Goal: Information Seeking & Learning: Learn about a topic

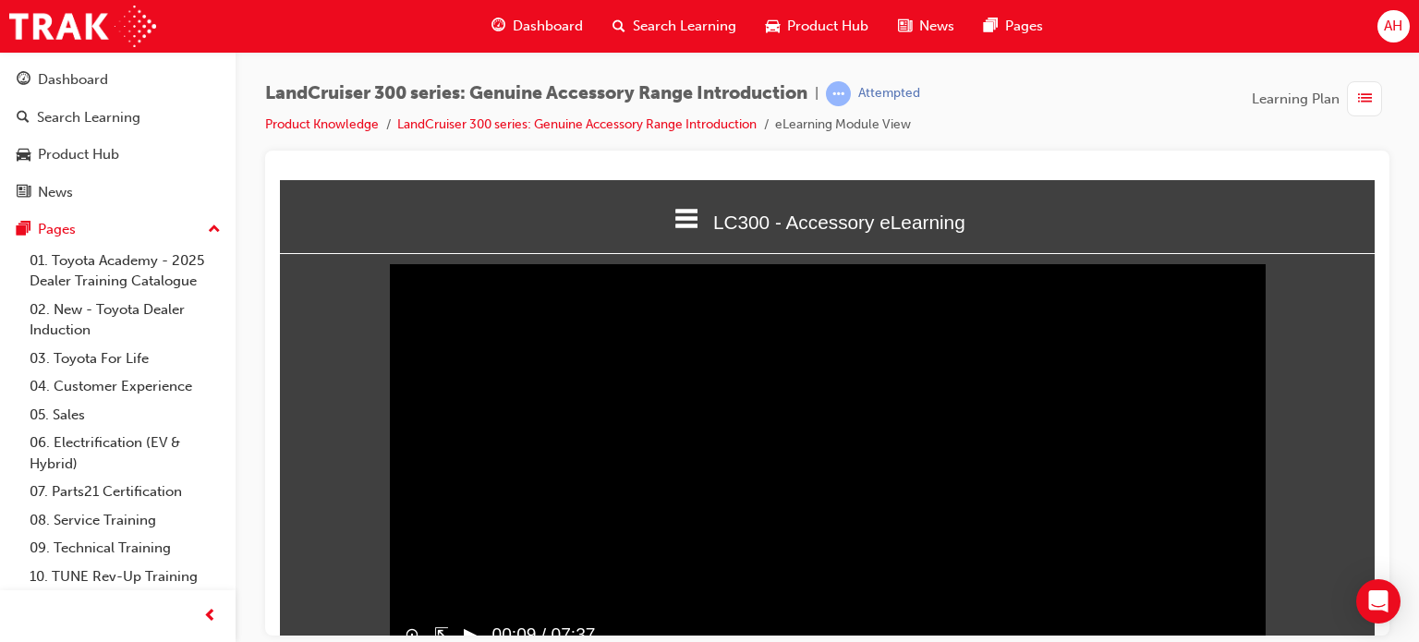
scroll to position [61, 0]
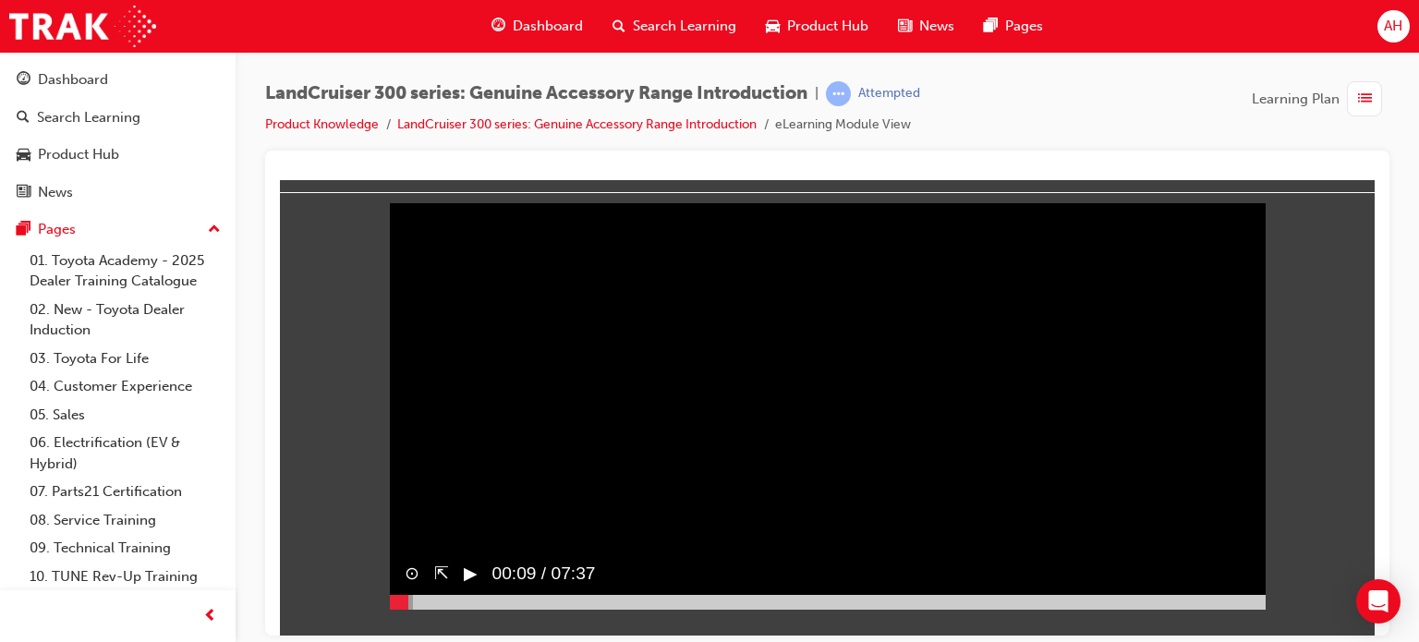
click at [467, 587] on button "▶︎" at bounding box center [471, 573] width 14 height 27
click at [469, 587] on button "‖" at bounding box center [468, 573] width 9 height 27
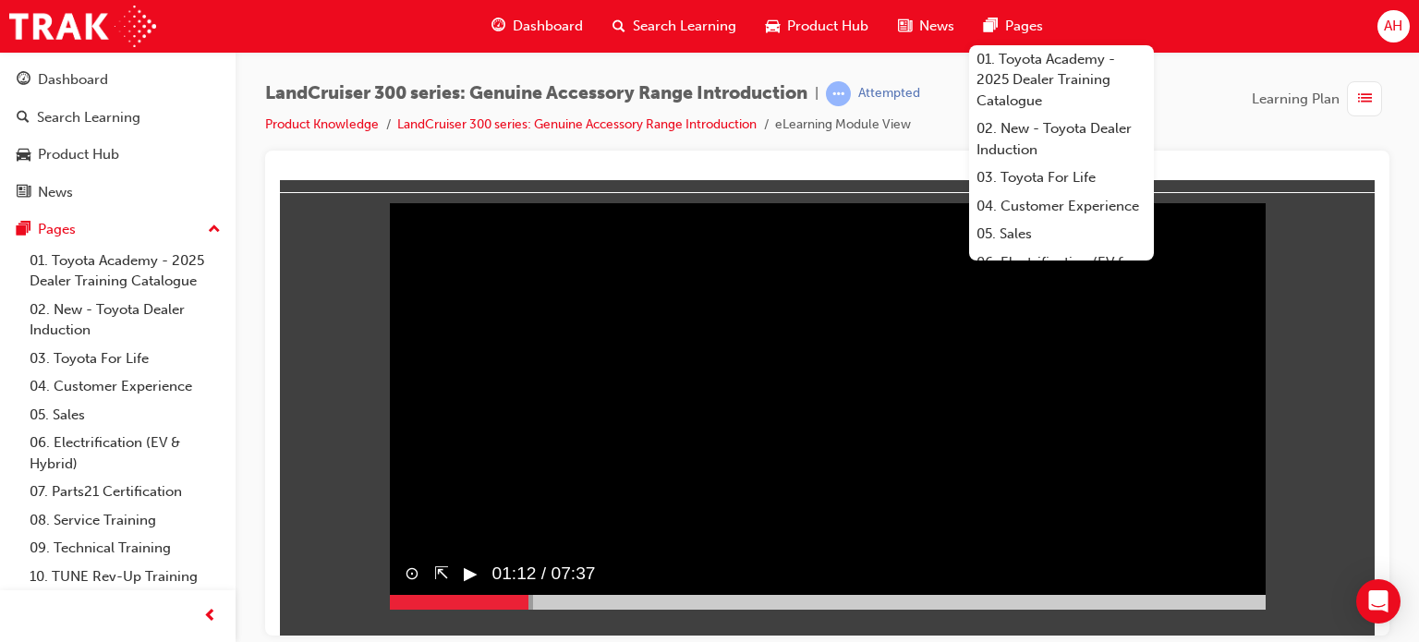
click at [867, 163] on div at bounding box center [827, 393] width 1124 height 485
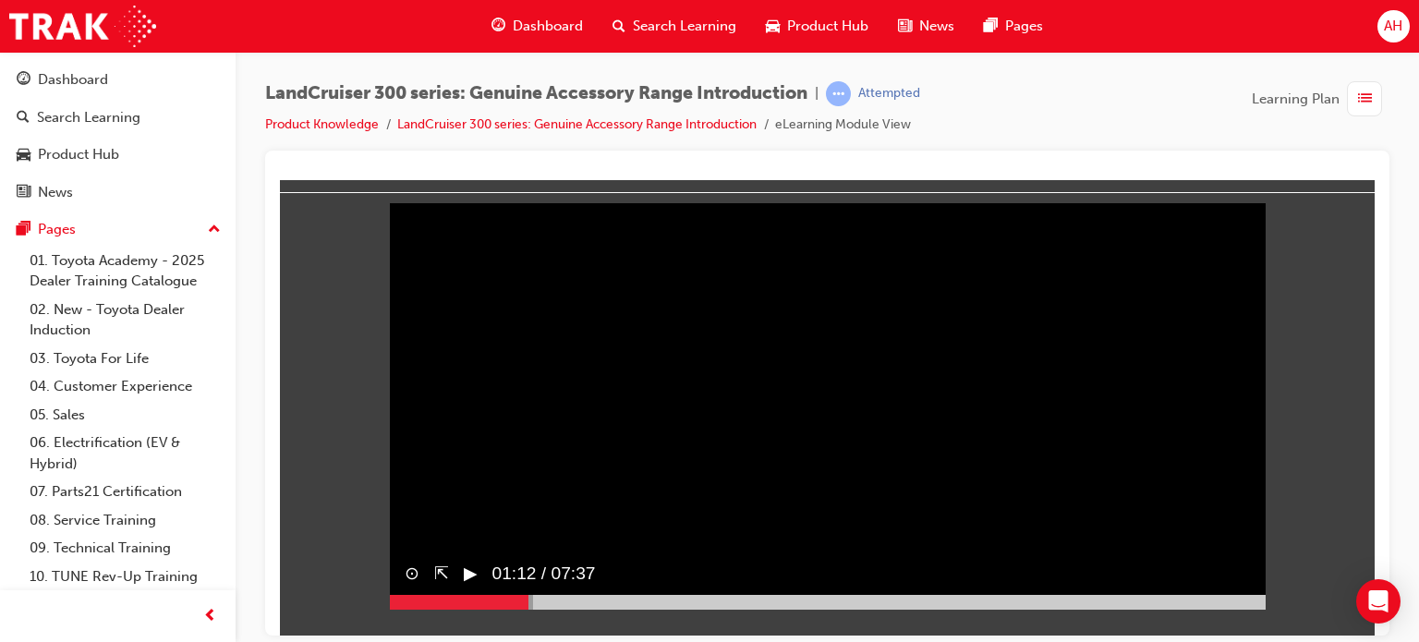
click at [1192, 145] on div "LandCruiser 300 series: Genuine Accessory Range Introduction | Attempted Produc…" at bounding box center [827, 115] width 1124 height 69
click at [484, 594] on span "01:12 / 07:37" at bounding box center [537, 573] width 118 height 42
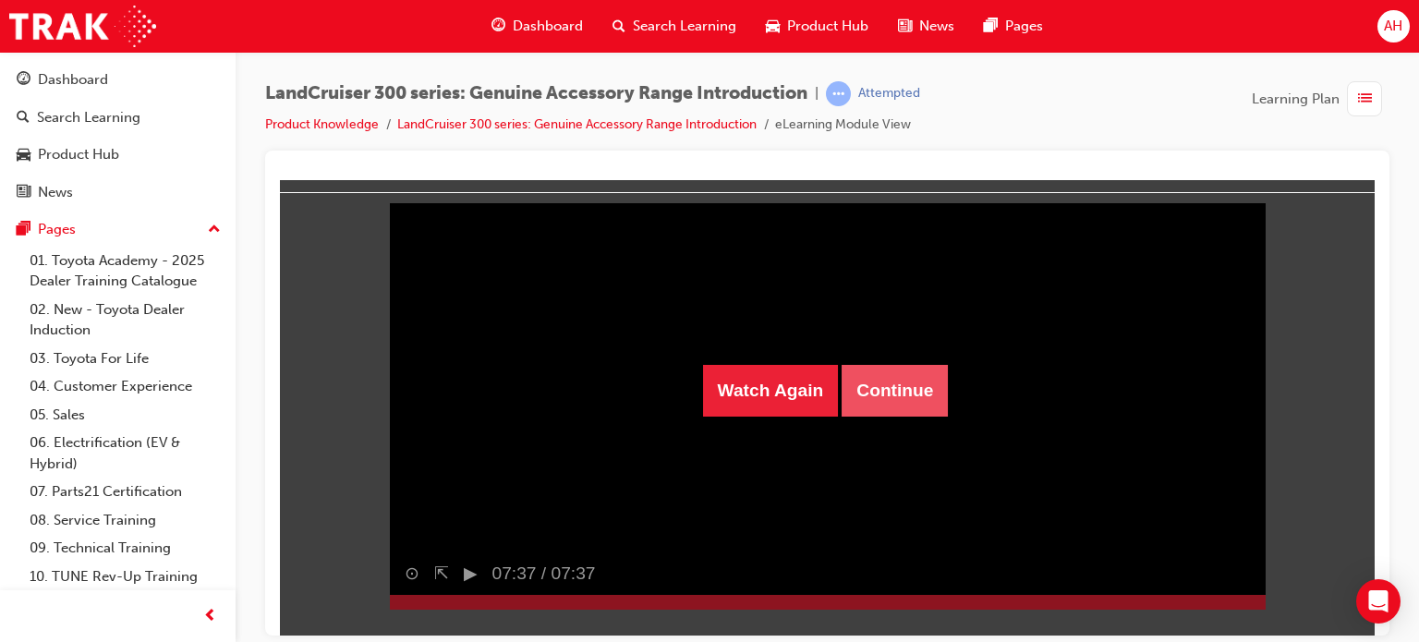
click at [844, 396] on button "Continue" at bounding box center [895, 390] width 106 height 52
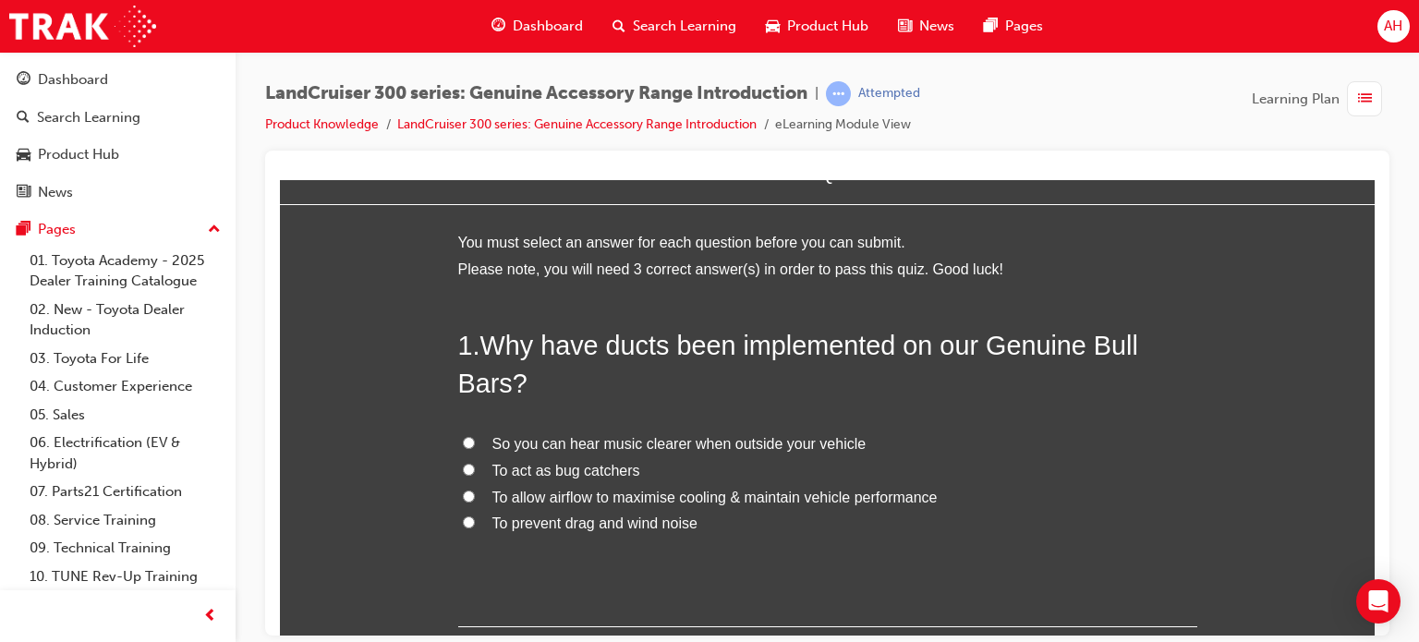
scroll to position [92, 0]
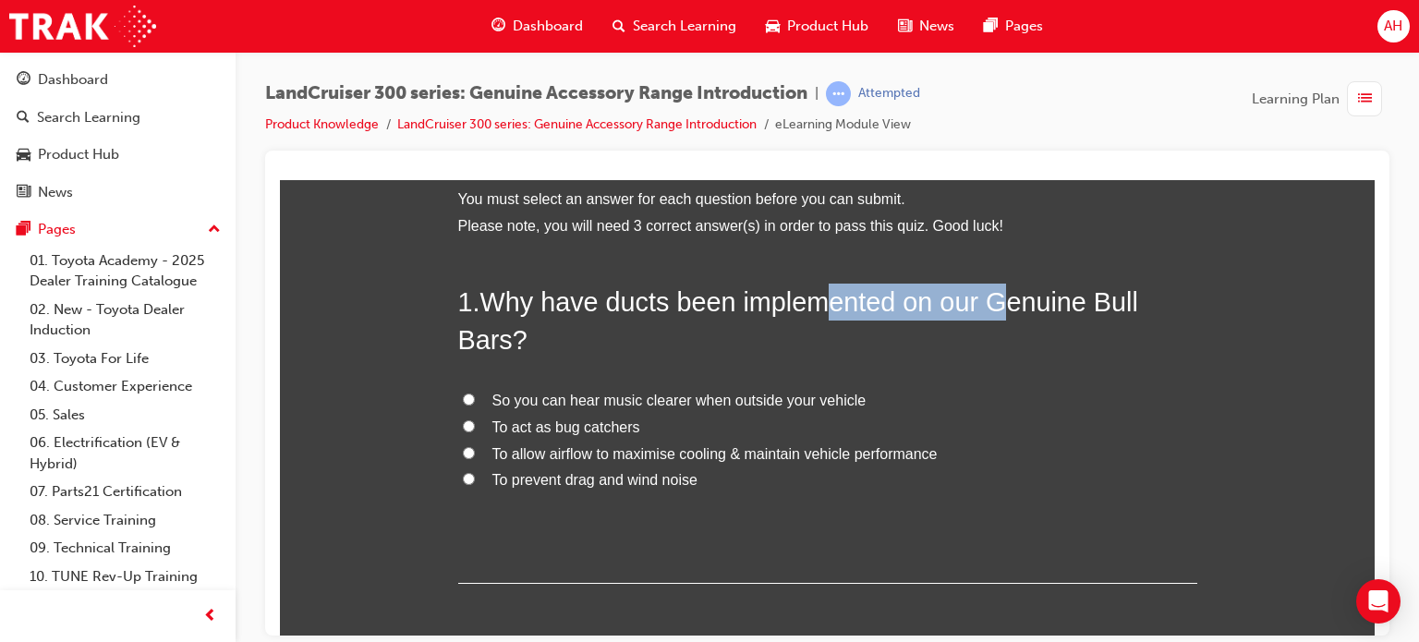
drag, startPoint x: 815, startPoint y: 300, endPoint x: 991, endPoint y: 299, distance: 176.5
click at [991, 299] on span "Why have ducts been implemented on our Genuine Bull Bars?" at bounding box center [798, 319] width 680 height 67
click at [990, 319] on h2 "1 . Why have ducts been implemented on our Genuine Bull Bars?" at bounding box center [827, 320] width 739 height 75
click at [568, 455] on span "To allow airflow to maximise cooling & maintain vehicle performance" at bounding box center [714, 453] width 445 height 16
click at [475, 455] on input "To allow airflow to maximise cooling & maintain vehicle performance" at bounding box center [469, 452] width 12 height 12
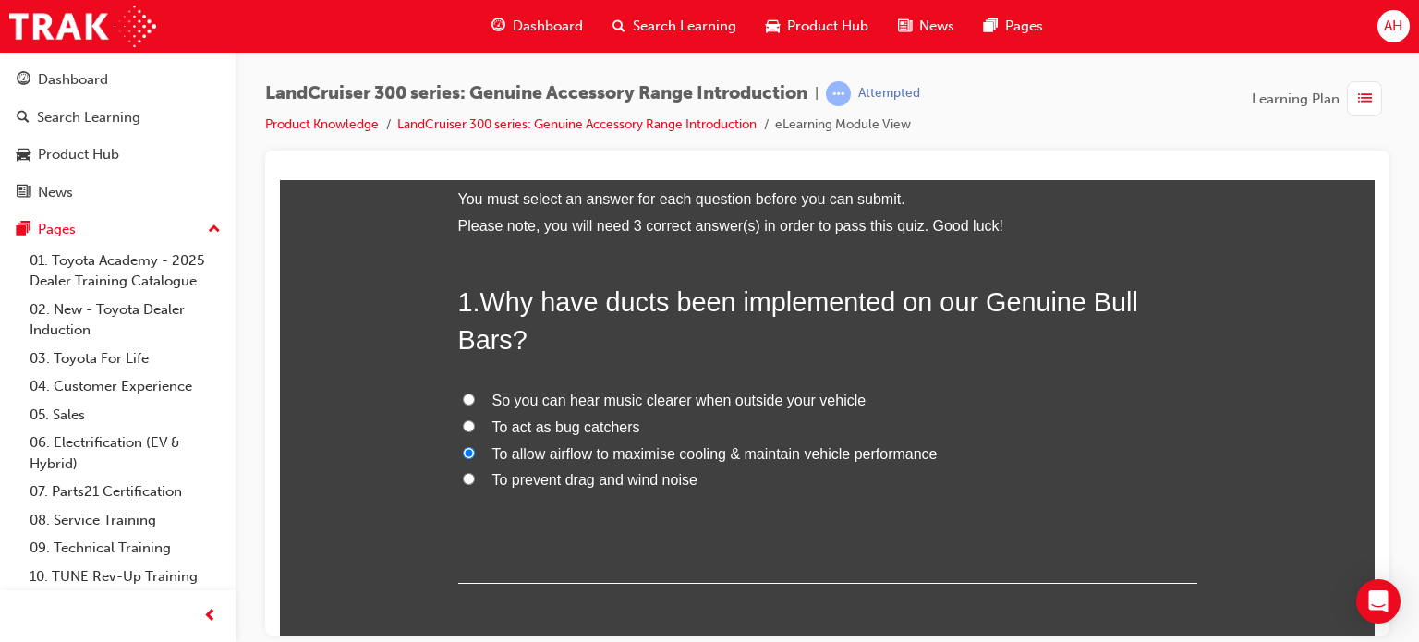
radio input "true"
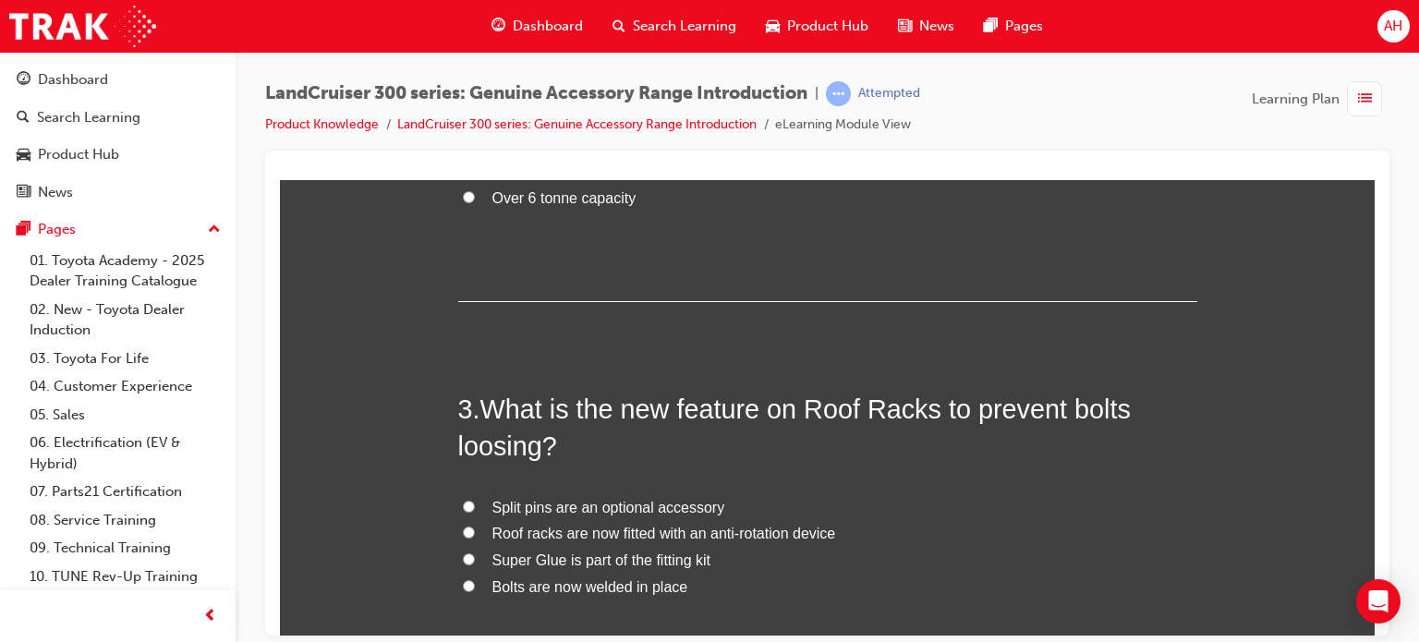
scroll to position [832, 0]
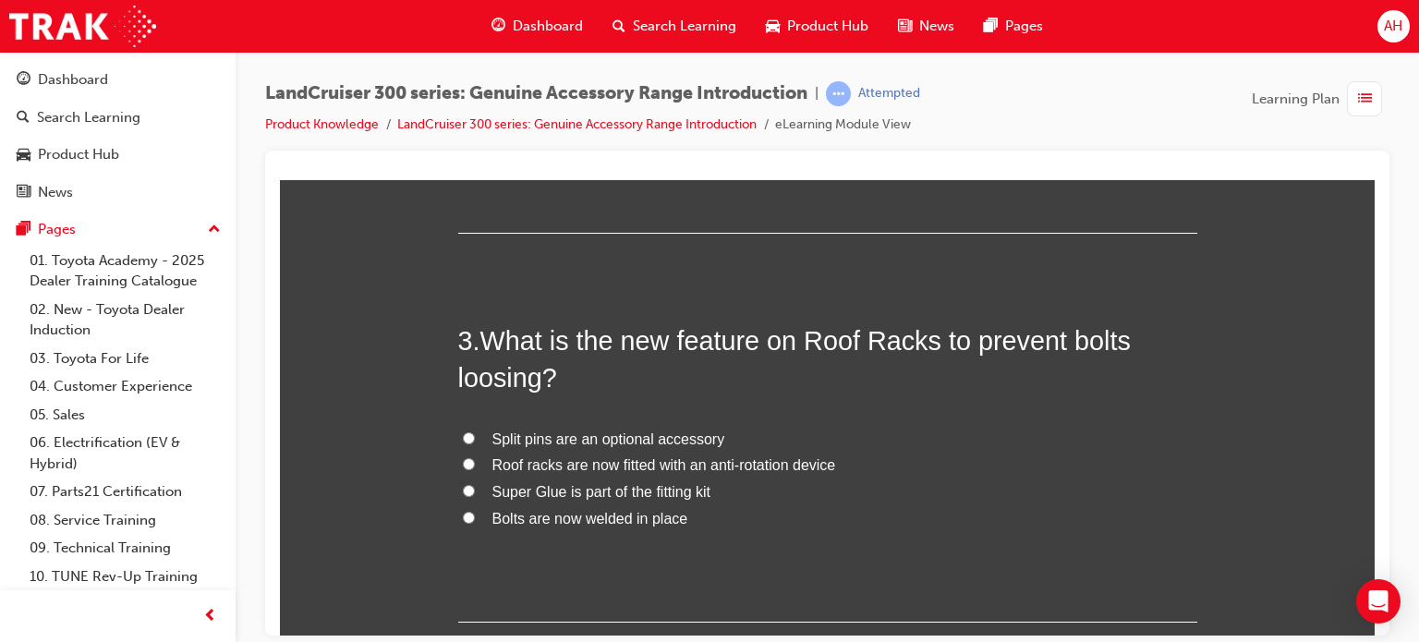
click at [565, 441] on span "Split pins are an optional accessory" at bounding box center [608, 439] width 233 height 16
click at [475, 441] on input "Split pins are an optional accessory" at bounding box center [469, 437] width 12 height 12
radio input "true"
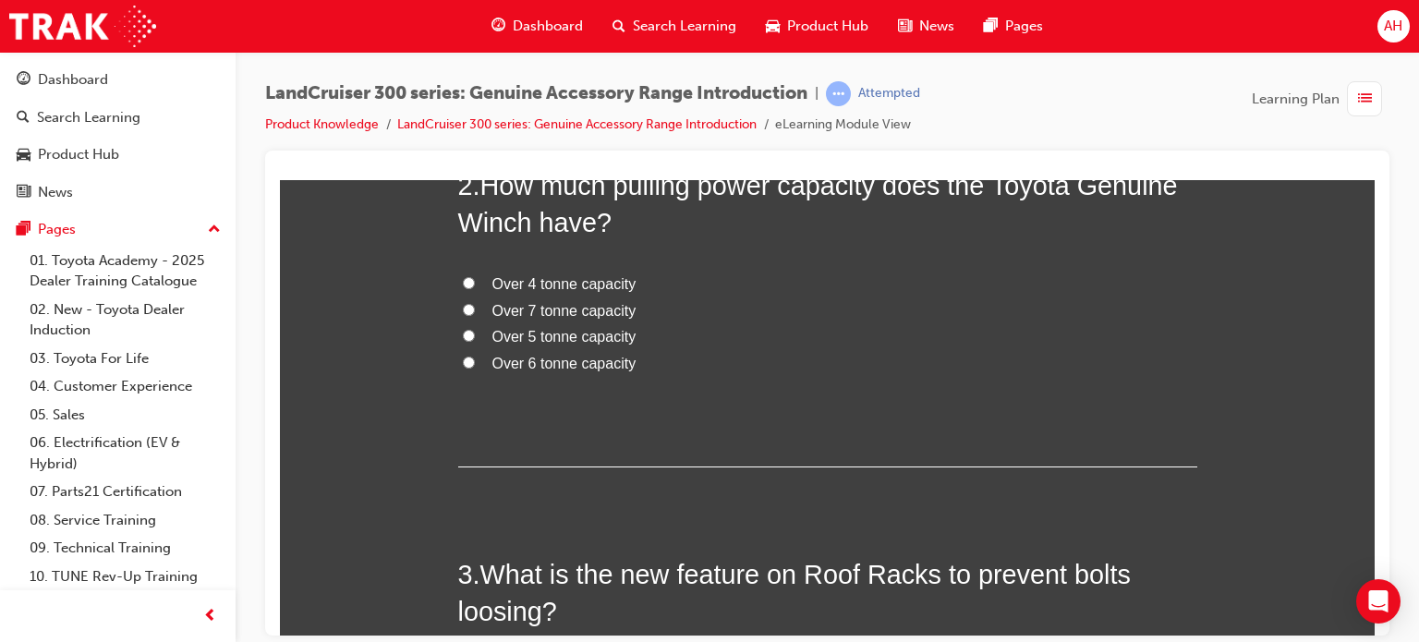
scroll to position [554, 0]
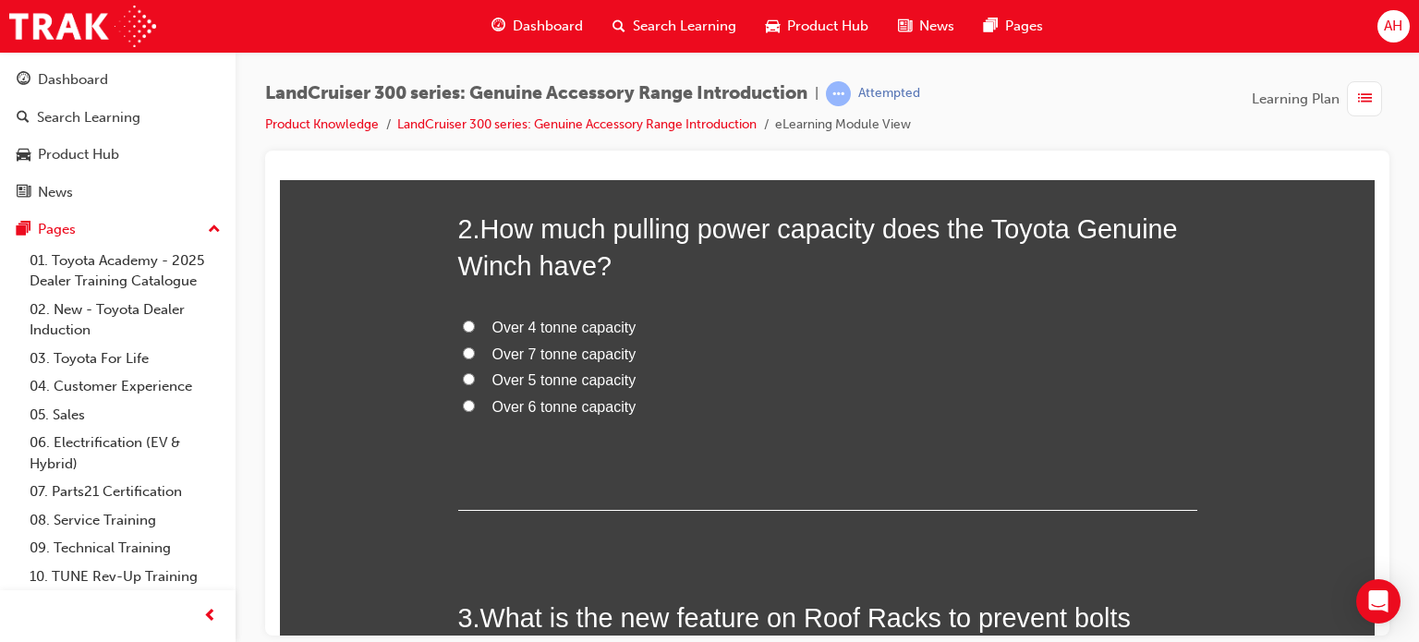
click at [555, 326] on span "Over 4 tonne capacity" at bounding box center [564, 327] width 144 height 16
click at [475, 326] on input "Over 4 tonne capacity" at bounding box center [469, 326] width 12 height 12
radio input "true"
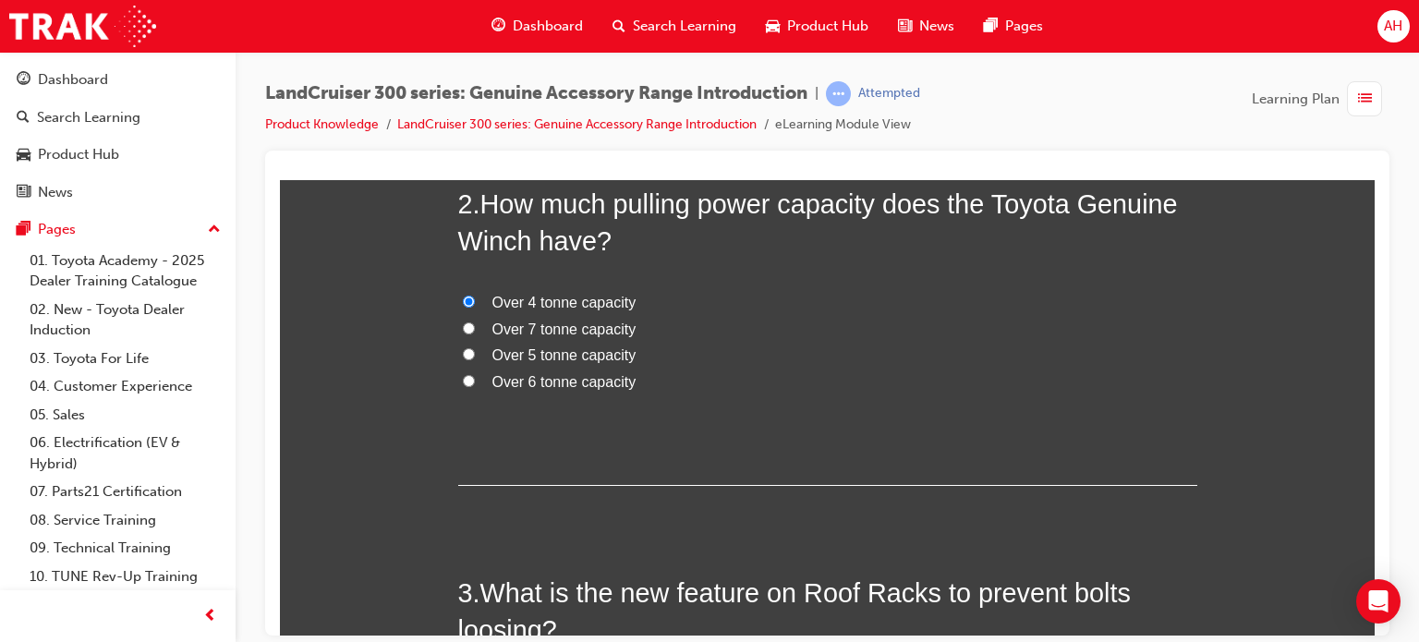
scroll to position [956, 0]
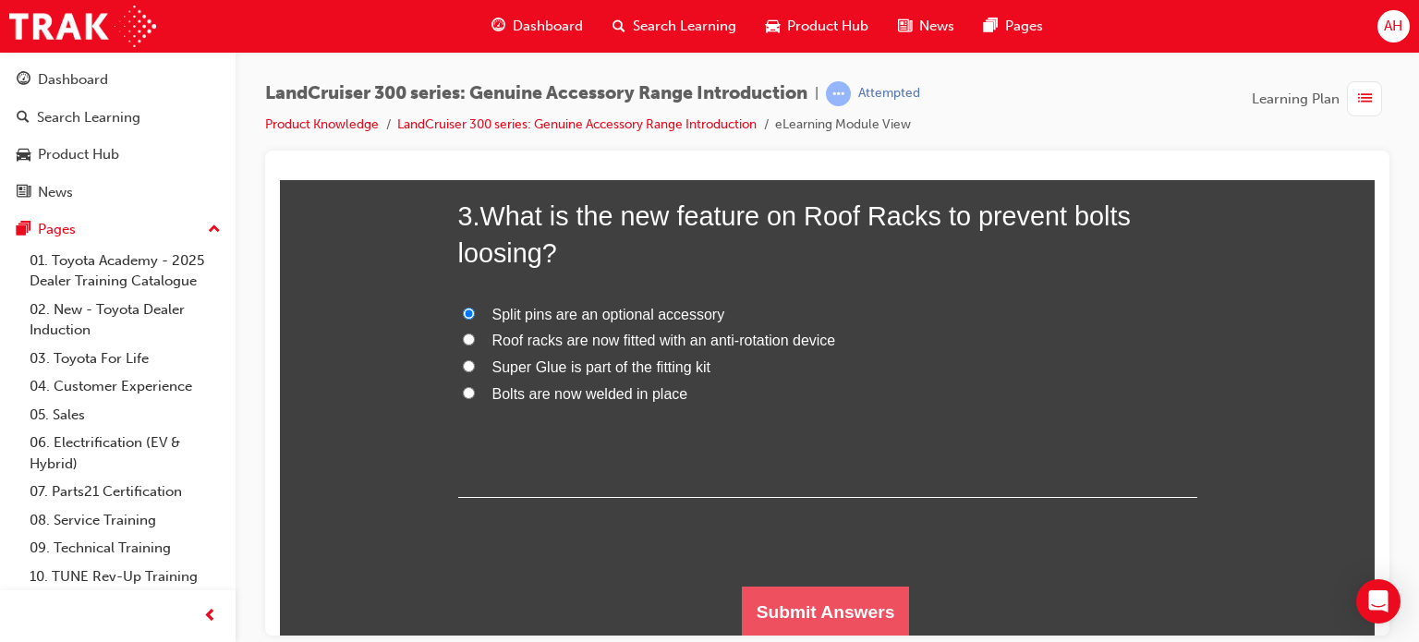
click at [851, 600] on button "Submit Answers" at bounding box center [826, 612] width 168 height 52
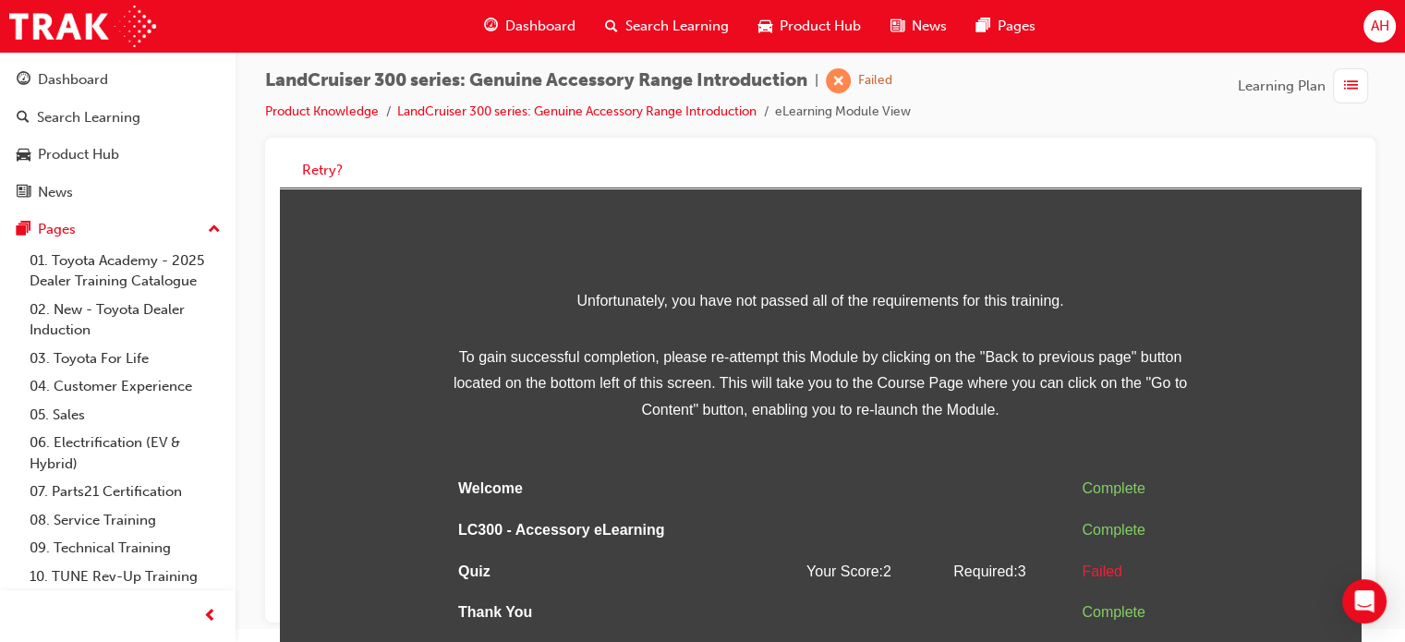
scroll to position [91, 0]
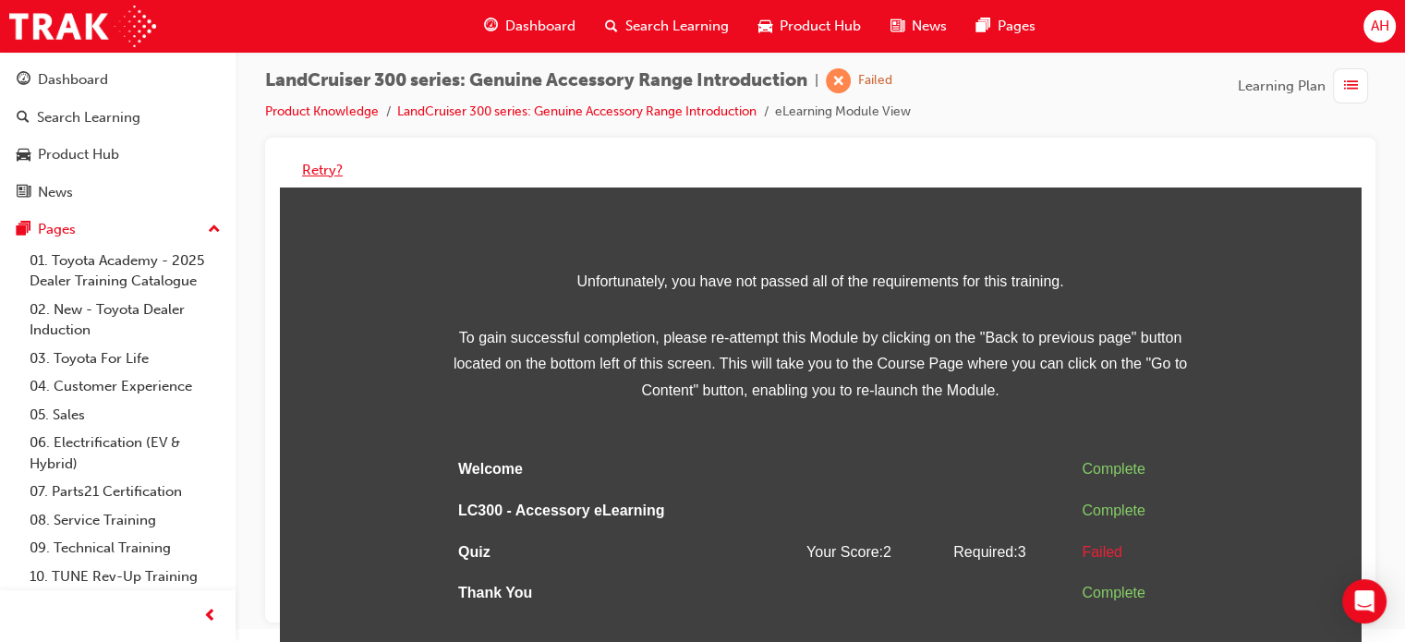
click at [314, 169] on button "Retry?" at bounding box center [322, 170] width 41 height 21
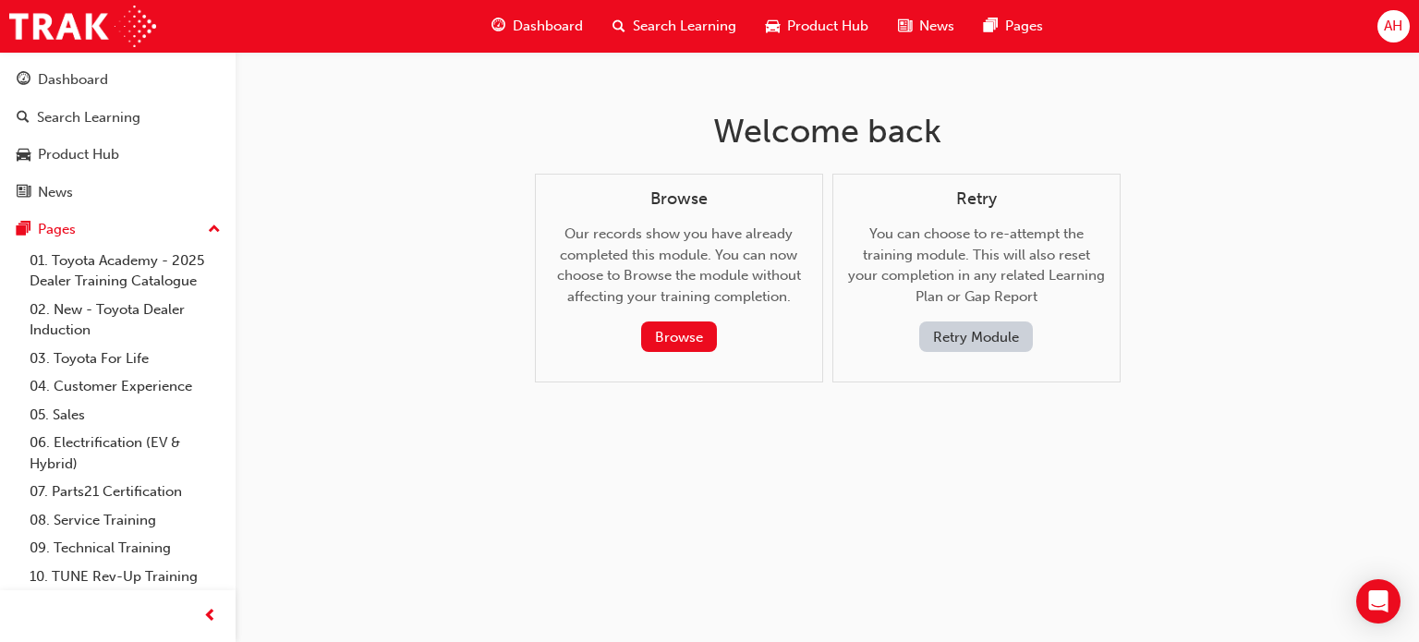
click at [954, 341] on button "Retry Module" at bounding box center [976, 337] width 114 height 30
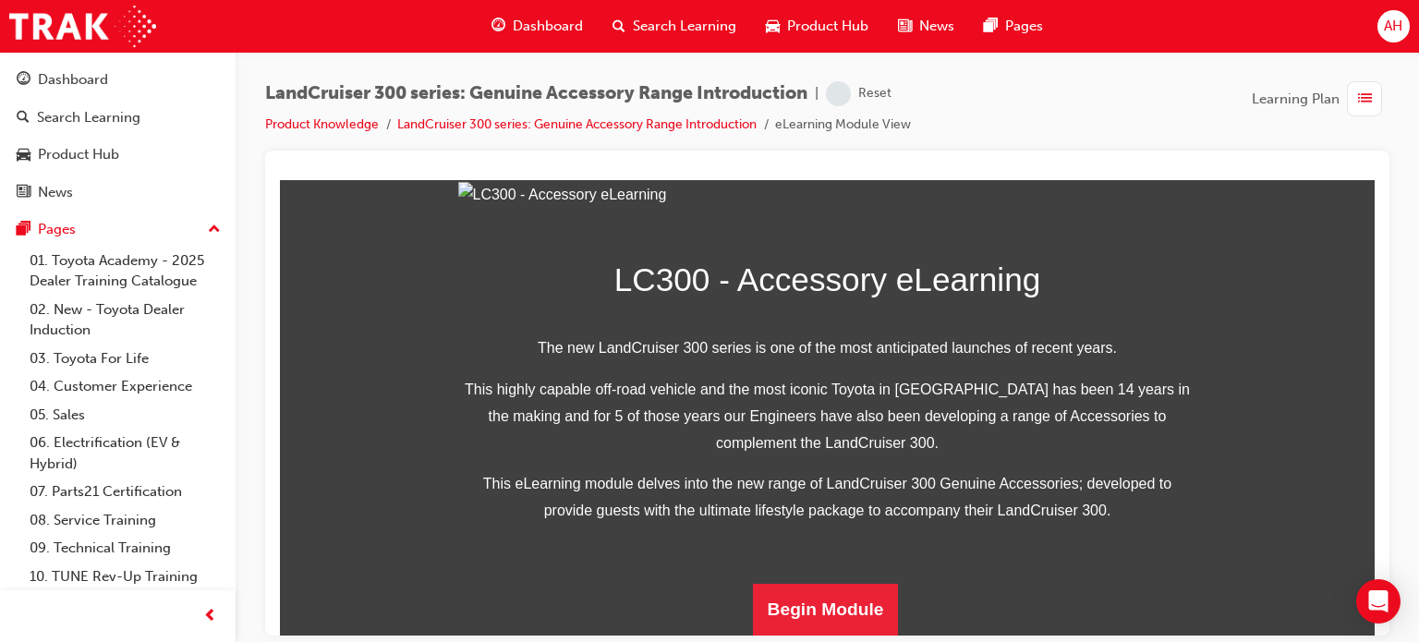
scroll to position [559, 0]
click at [847, 595] on button "Begin Module" at bounding box center [826, 609] width 146 height 52
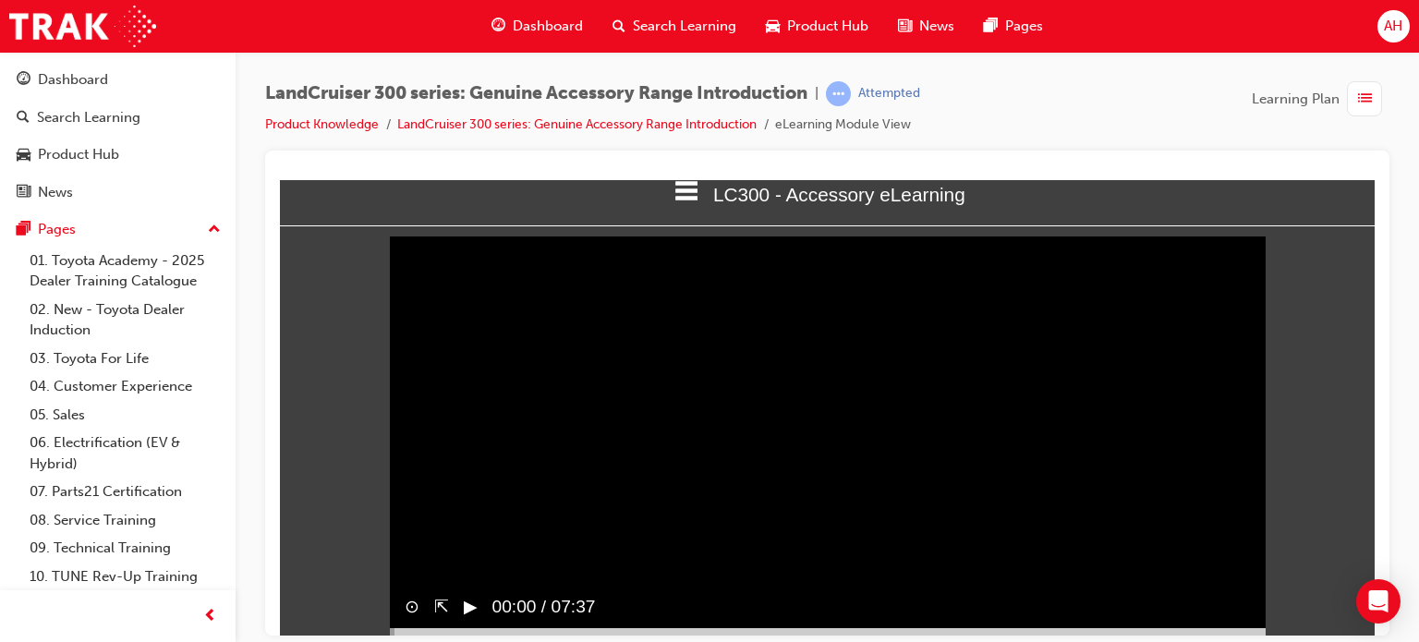
scroll to position [0, 0]
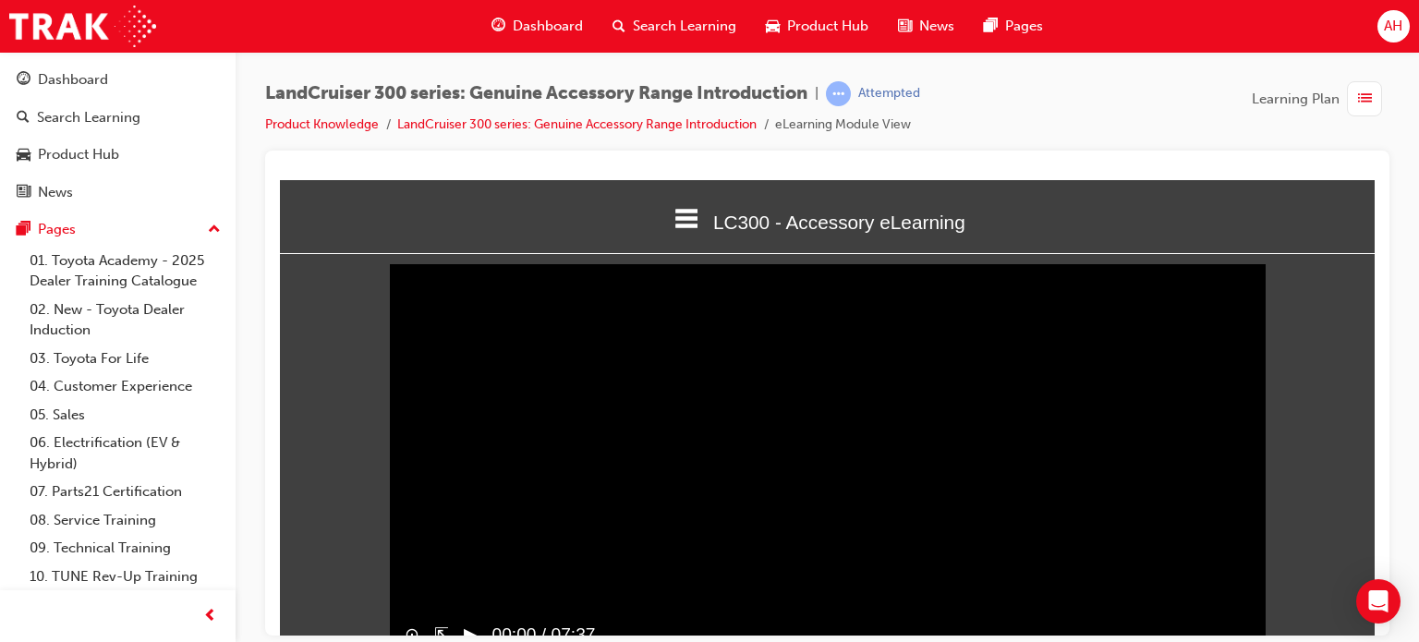
click at [674, 221] on icon at bounding box center [686, 218] width 24 height 24
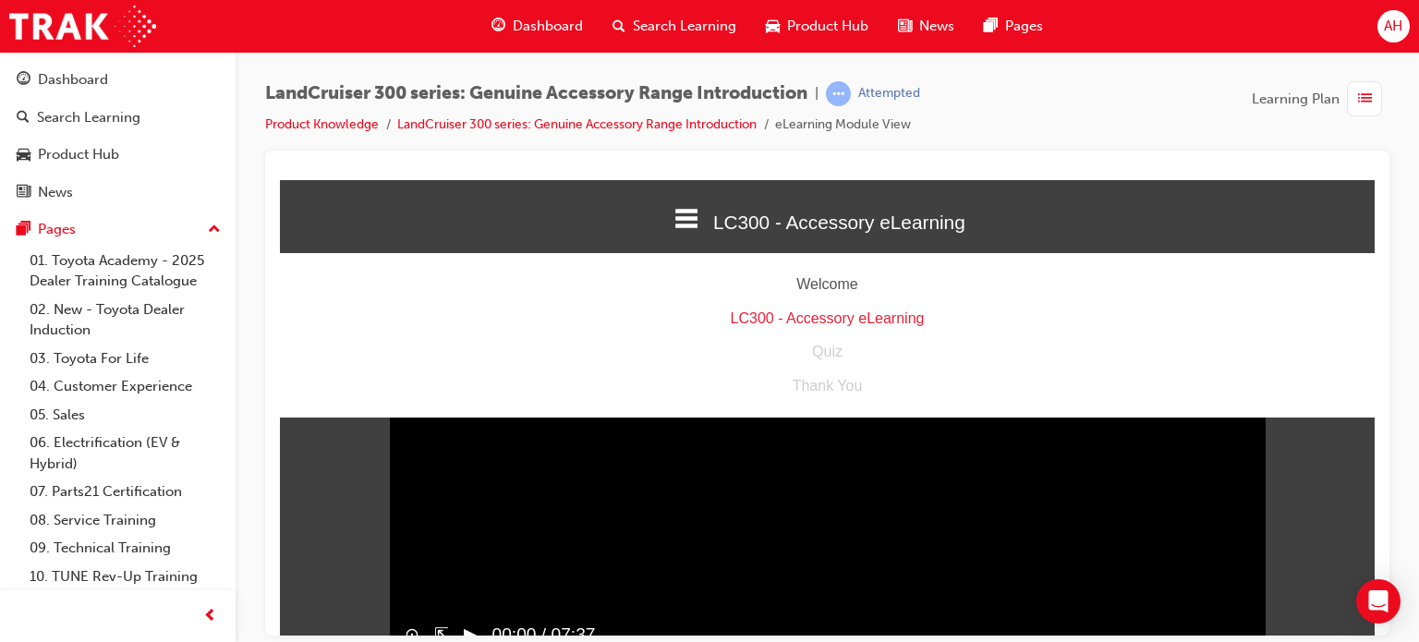
click at [674, 221] on icon at bounding box center [686, 218] width 24 height 24
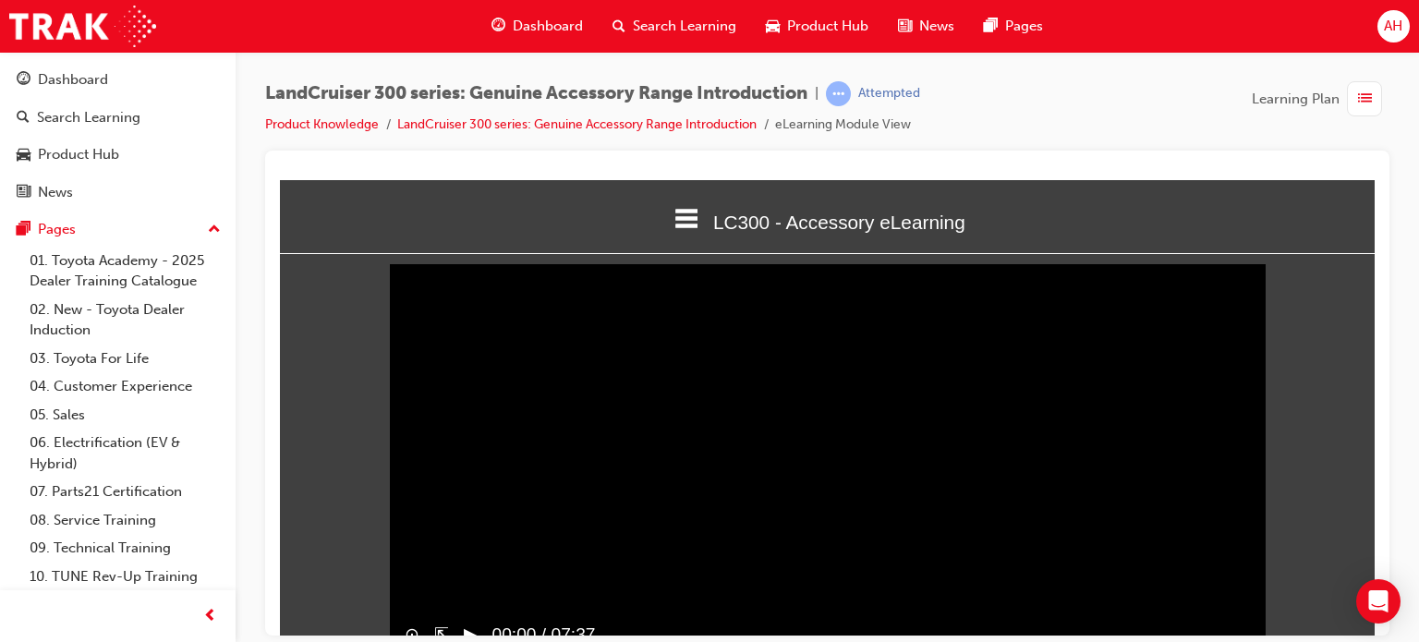
drag, startPoint x: 669, startPoint y: 221, endPoint x: 606, endPoint y: 235, distance: 64.3
click at [606, 235] on div "LC300 - Accessory eLearning" at bounding box center [827, 220] width 1095 height 63
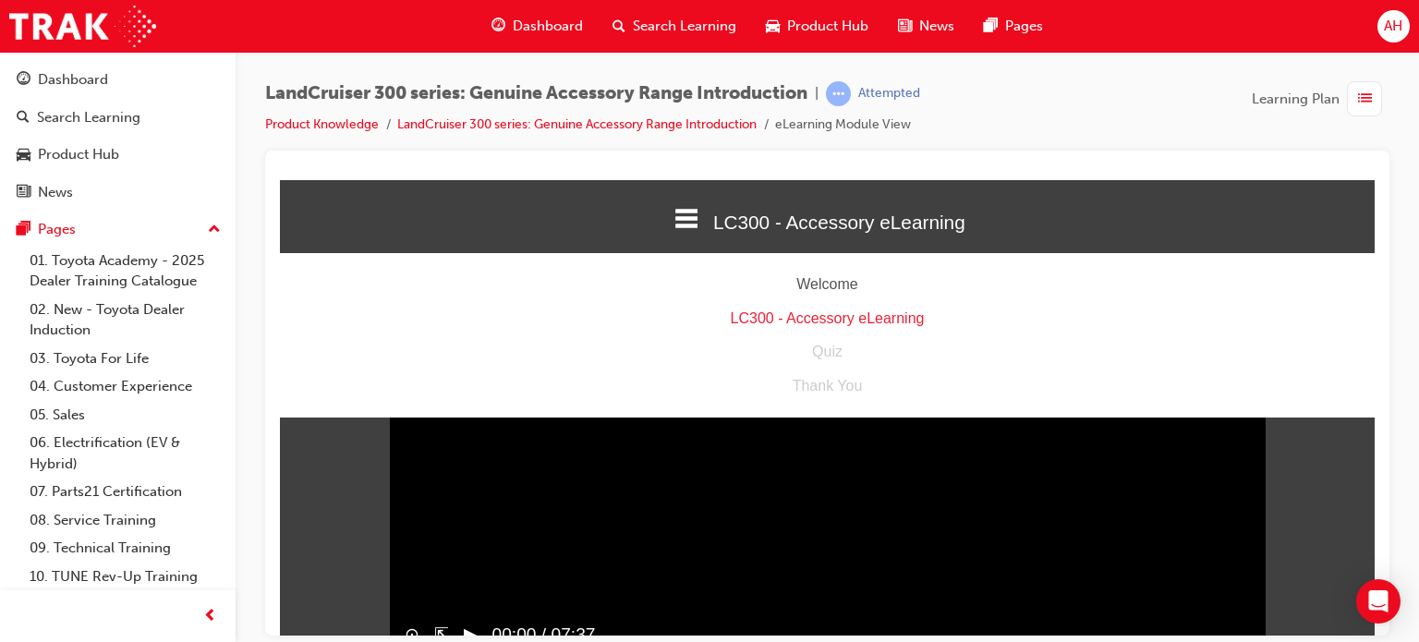
click at [625, 224] on div "LC300 - Accessory eLearning" at bounding box center [827, 220] width 1095 height 63
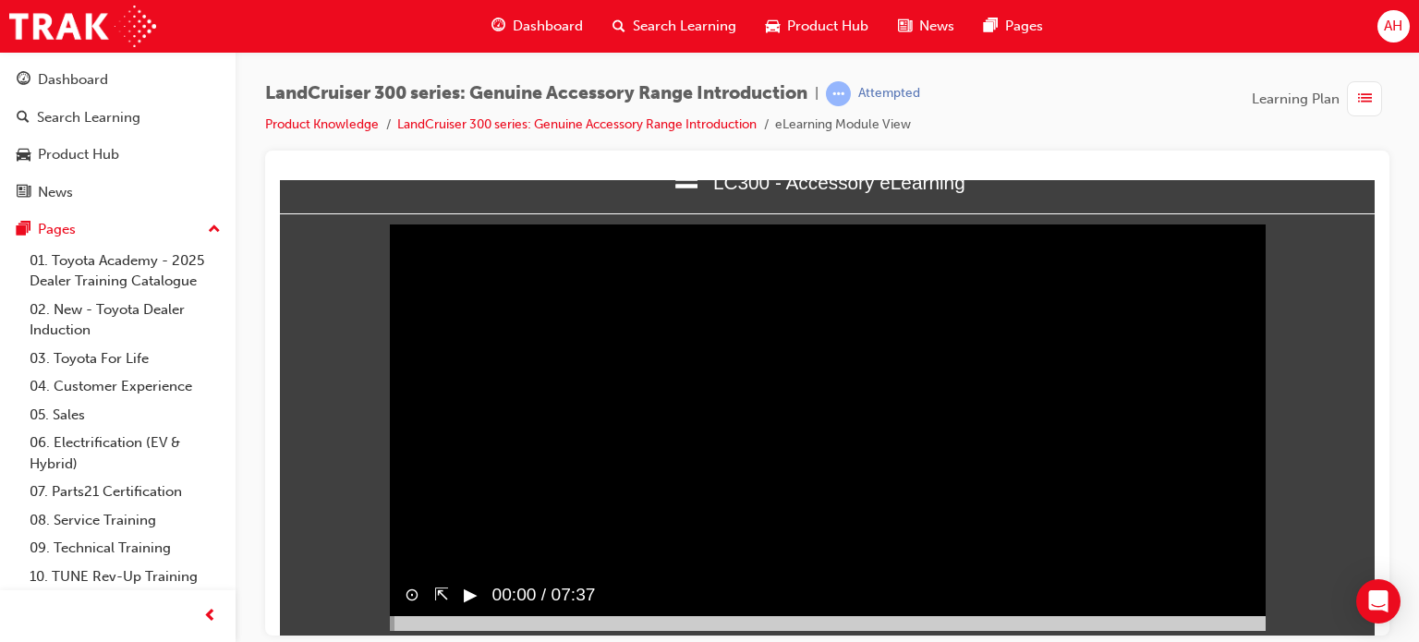
scroll to position [61, 0]
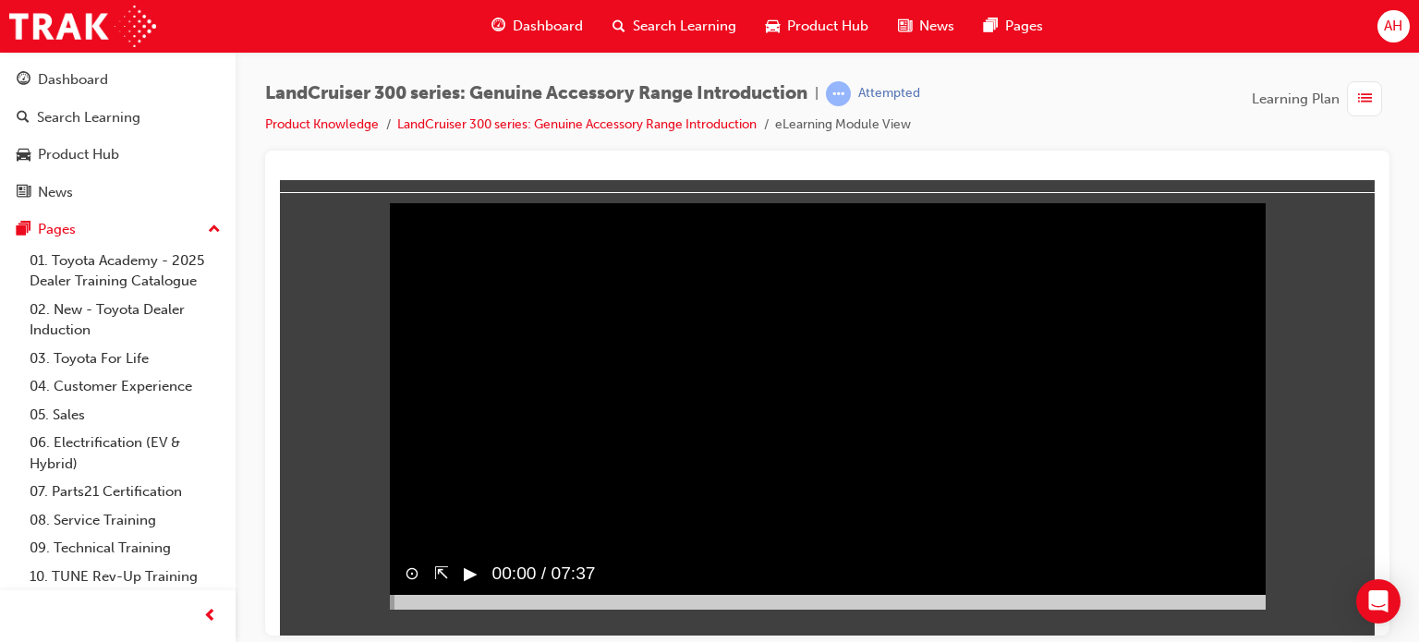
click at [469, 587] on button "▶︎" at bounding box center [471, 573] width 14 height 27
click at [408, 587] on button "⊙" at bounding box center [412, 573] width 15 height 27
click at [408, 587] on button "⊗" at bounding box center [412, 573] width 15 height 27
drag, startPoint x: 401, startPoint y: 624, endPoint x: 491, endPoint y: 624, distance: 89.6
click at [491, 609] on div at bounding box center [828, 601] width 876 height 15
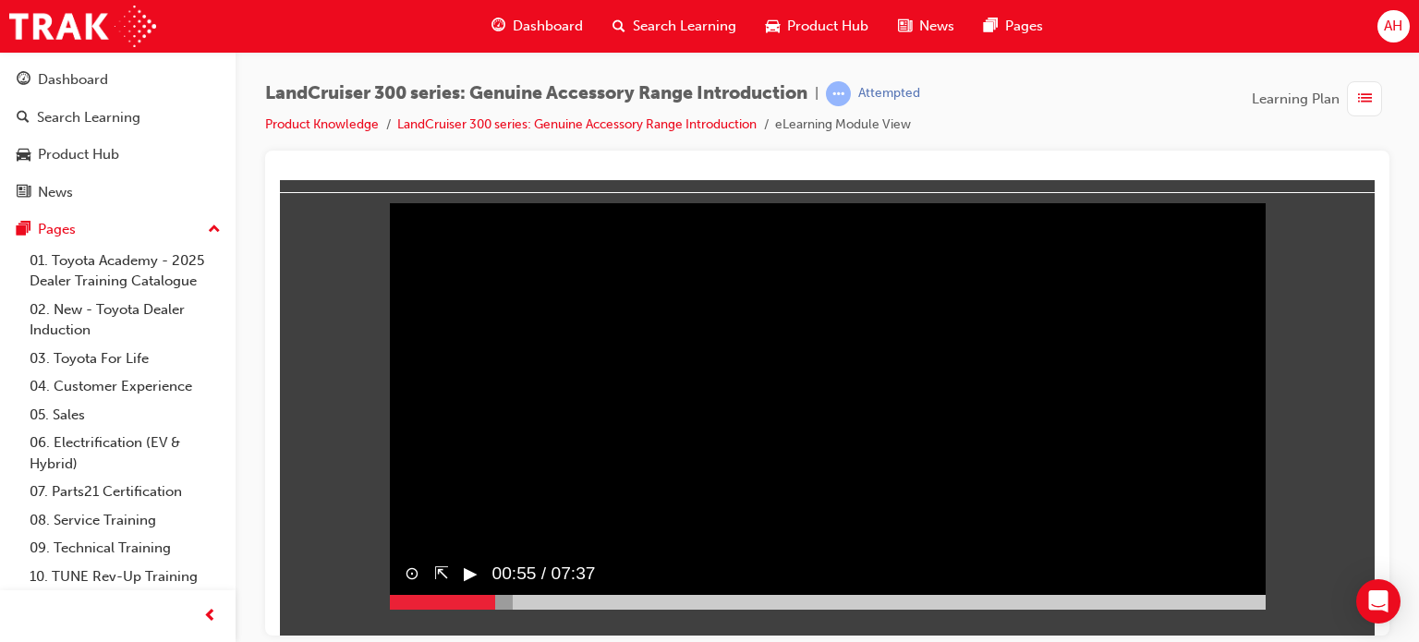
click at [735, 430] on video "Sorry, your browser does not support embedded videos. Download Instead" at bounding box center [828, 390] width 876 height 438
click at [727, 420] on video "Sorry, your browser does not support embedded videos. Download Instead" at bounding box center [828, 390] width 876 height 438
click at [780, 377] on video "Sorry, your browser does not support embedded videos. Download Instead" at bounding box center [828, 390] width 876 height 438
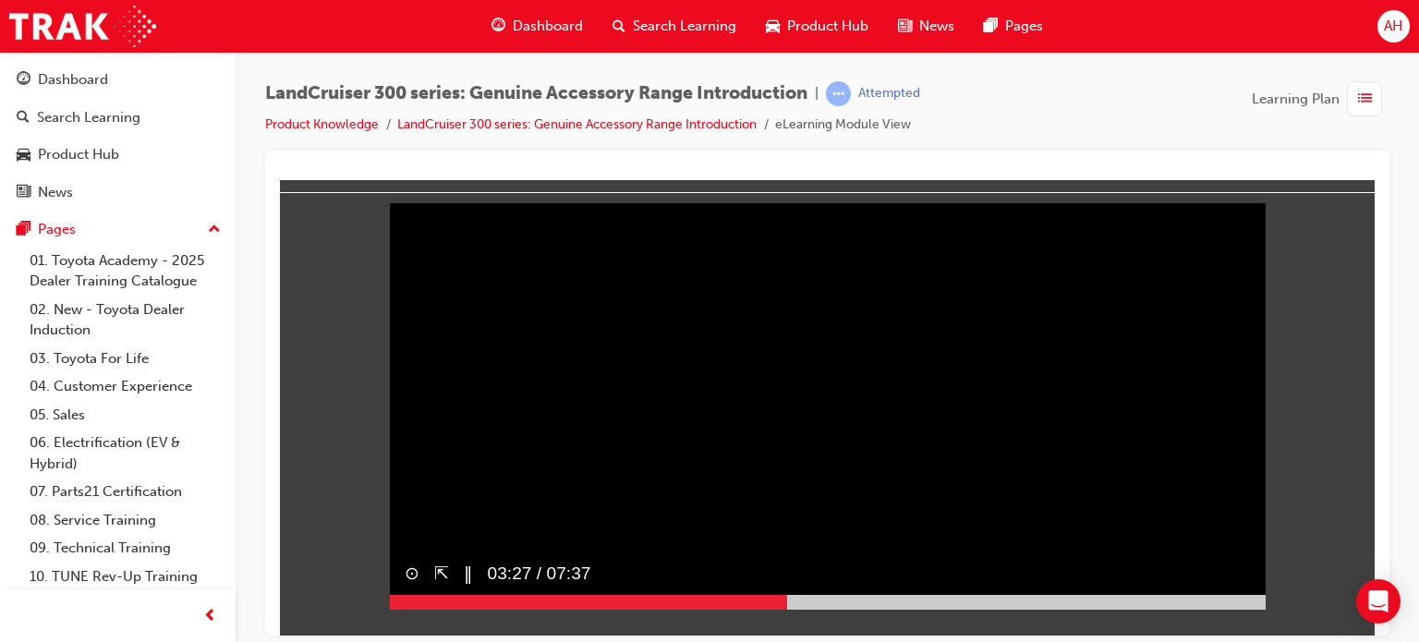
drag, startPoint x: 540, startPoint y: 628, endPoint x: 787, endPoint y: 614, distance: 248.0
click at [787, 609] on div "⊙ ⇱ ‖ 03:27 / 07:37" at bounding box center [828, 580] width 876 height 56
click at [464, 594] on div "▶︎" at bounding box center [463, 573] width 29 height 42
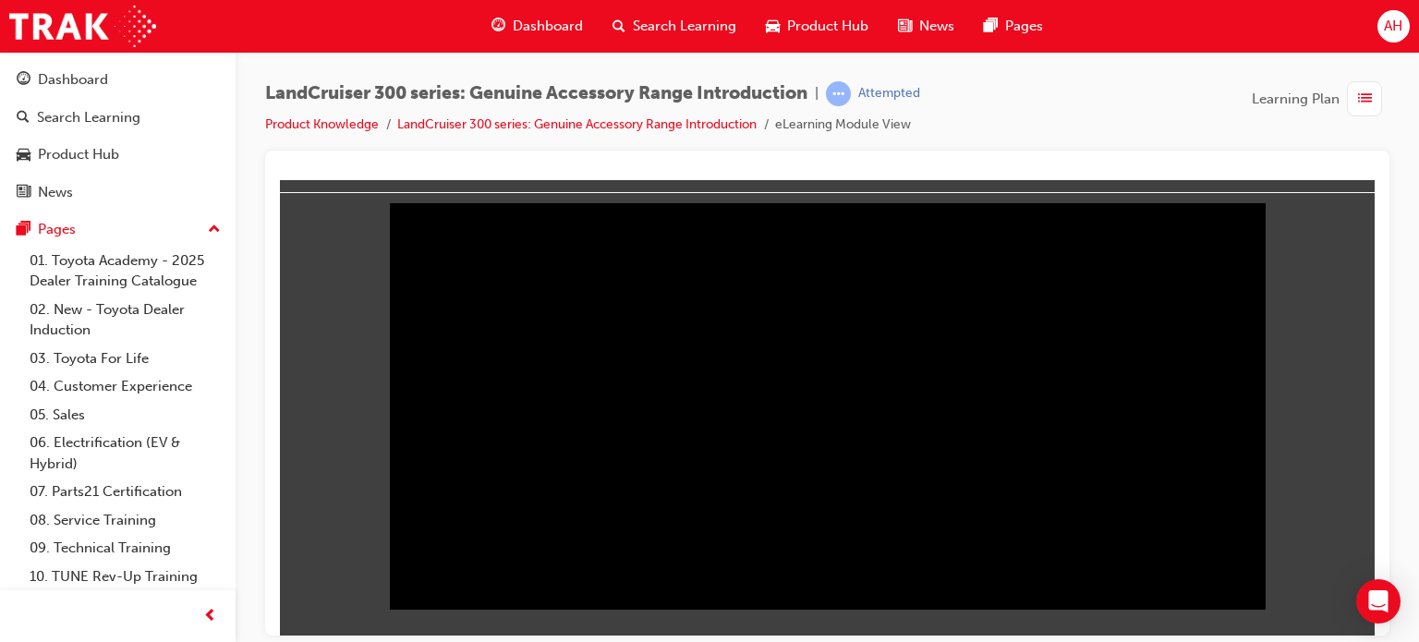
drag, startPoint x: 945, startPoint y: 626, endPoint x: 732, endPoint y: 627, distance: 213.4
click at [732, 609] on div at bounding box center [828, 601] width 876 height 15
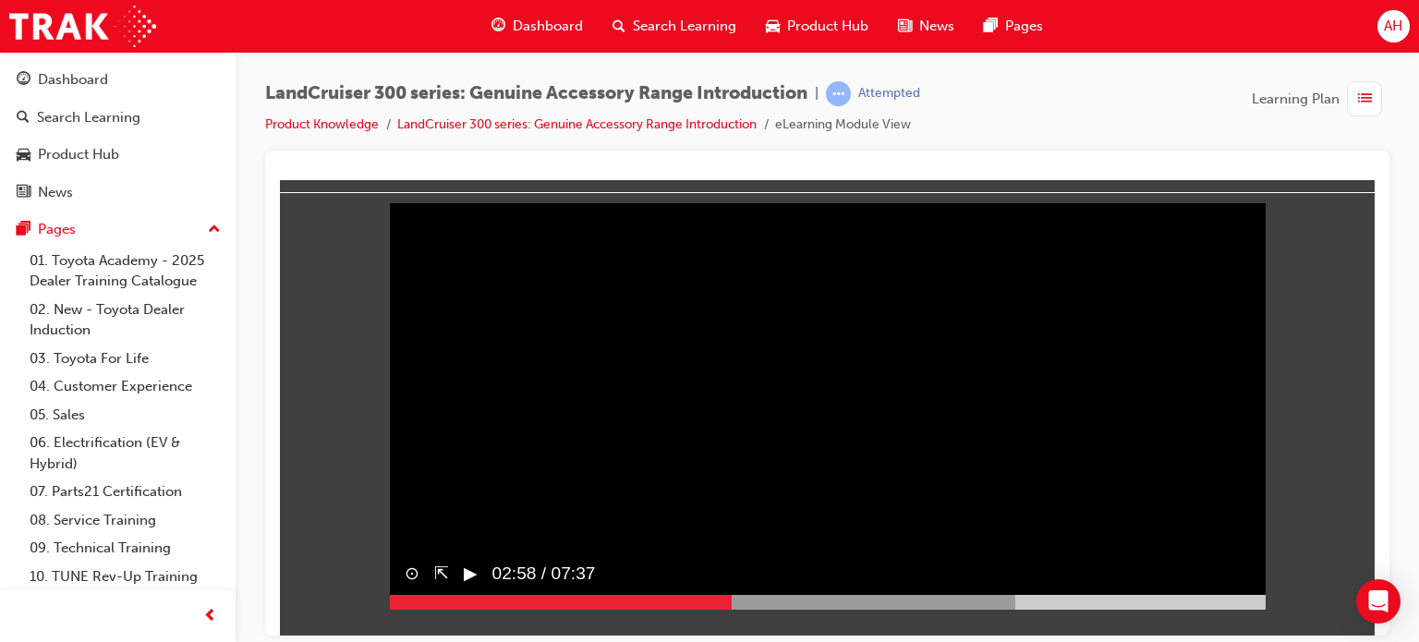
click at [462, 594] on div "▶︎" at bounding box center [463, 573] width 29 height 42
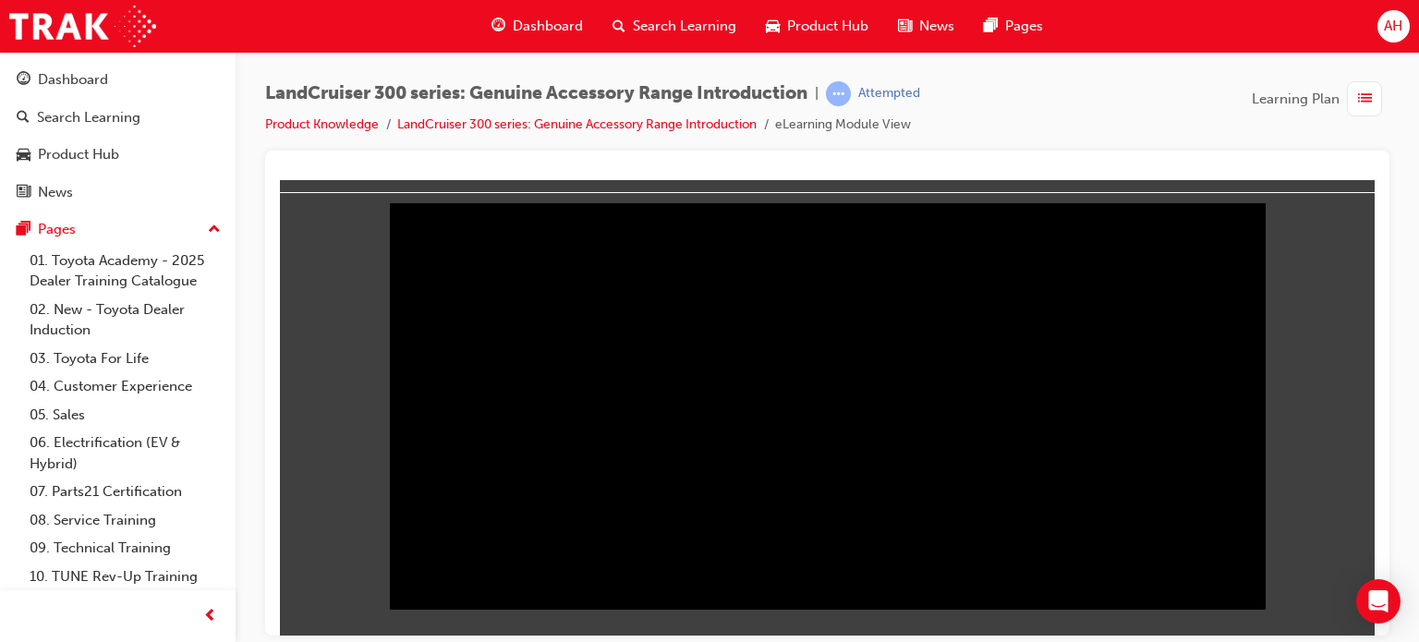
drag, startPoint x: 745, startPoint y: 622, endPoint x: 764, endPoint y: 622, distance: 19.4
click at [764, 609] on div at bounding box center [702, 601] width 625 height 15
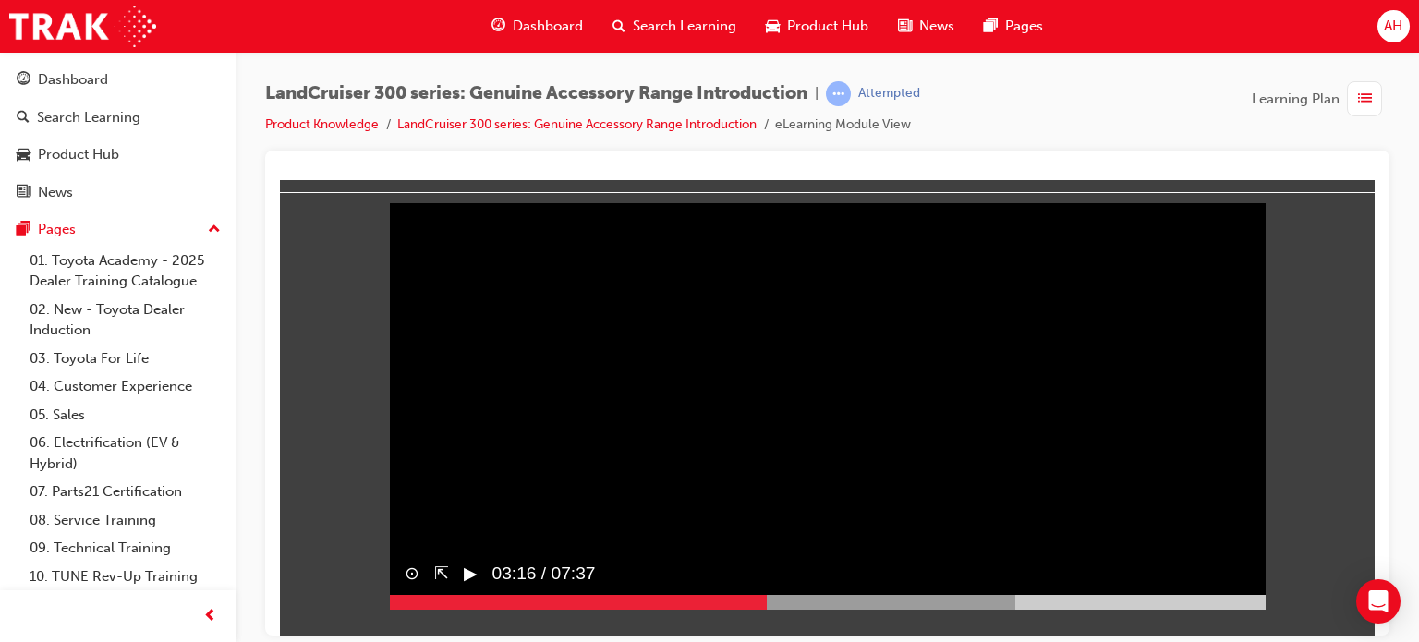
click at [471, 587] on button "▶︎" at bounding box center [471, 573] width 14 height 27
click at [765, 489] on video "Sorry, your browser does not support embedded videos. Download Instead" at bounding box center [828, 390] width 876 height 438
click at [764, 489] on video "Sorry, your browser does not support embedded videos. Download Instead" at bounding box center [828, 390] width 876 height 438
drag, startPoint x: 831, startPoint y: 625, endPoint x: 789, endPoint y: 616, distance: 42.4
click at [789, 609] on div "⊙ ⇱ ‖ 03:28 / 07:37" at bounding box center [828, 580] width 876 height 56
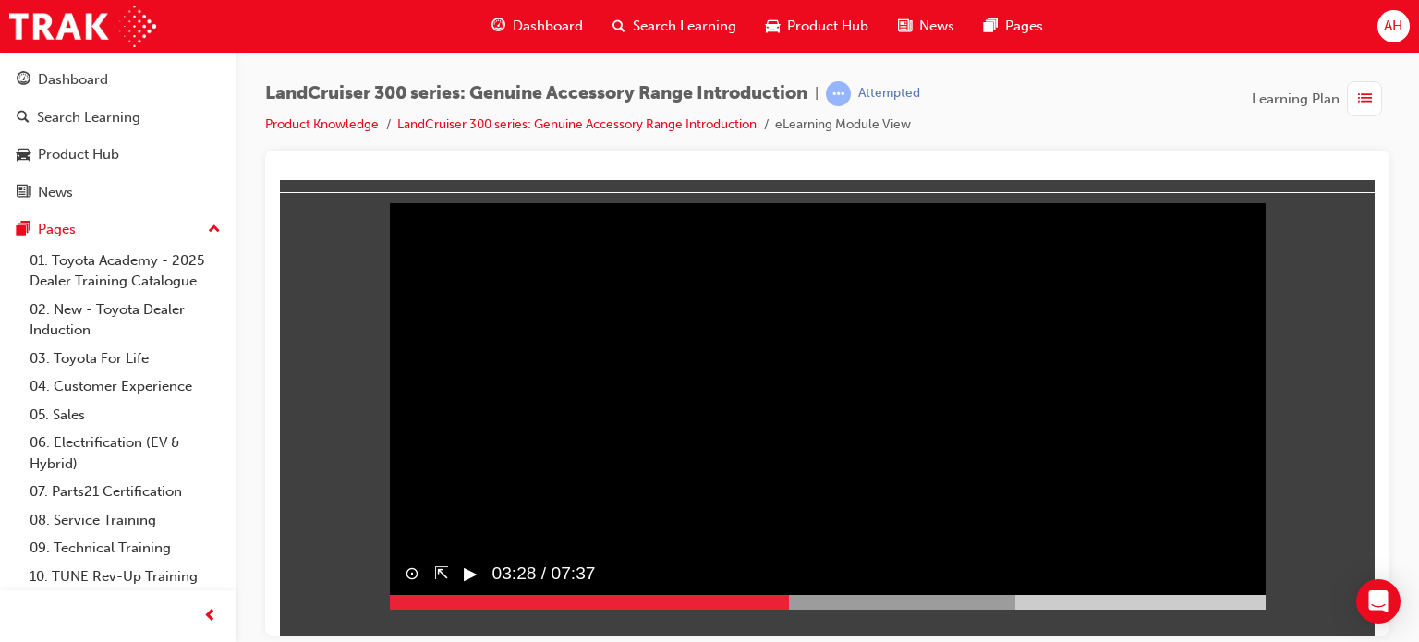
click at [471, 587] on button "▶︎" at bounding box center [471, 573] width 14 height 27
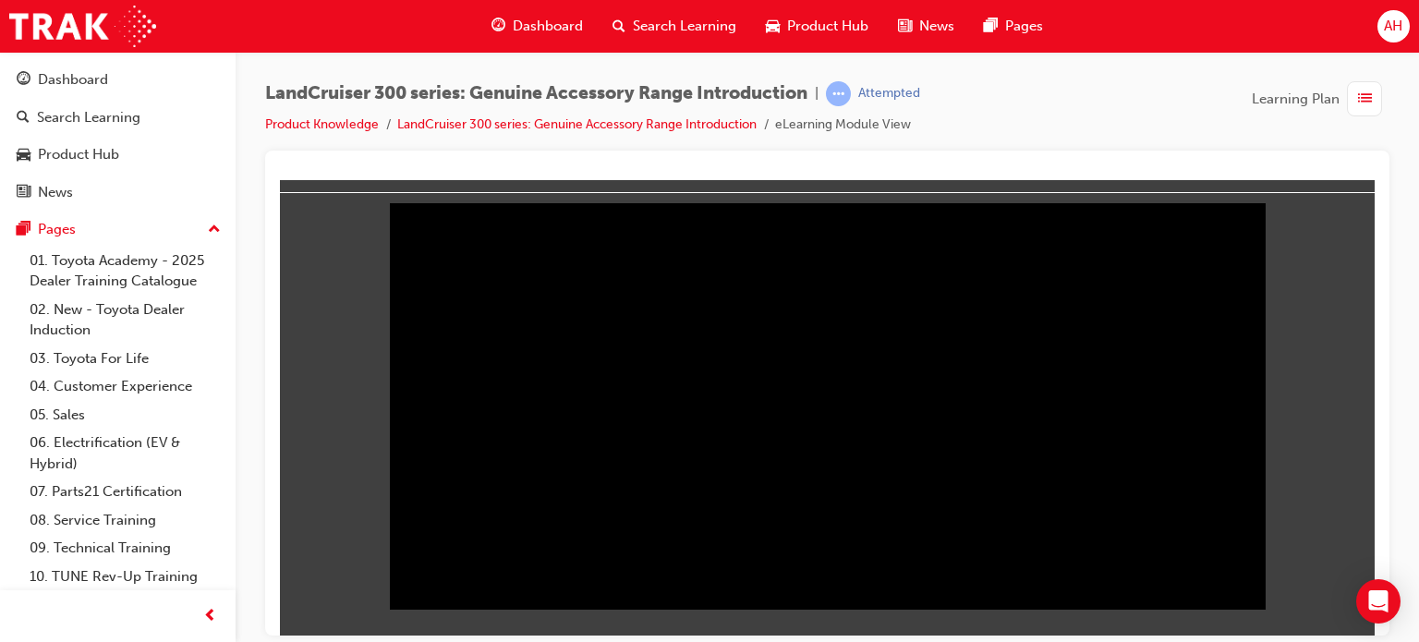
click at [943, 152] on div at bounding box center [827, 393] width 1124 height 485
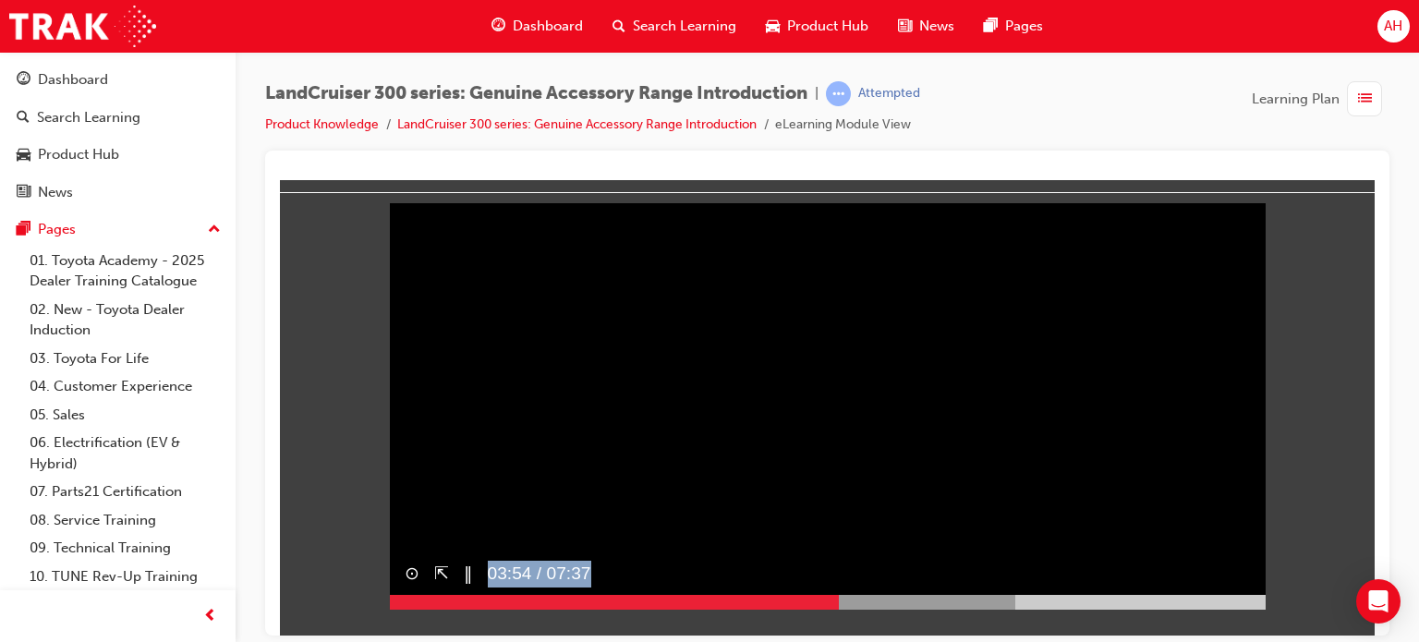
click at [1018, 396] on video "Sorry, your browser does not support embedded videos. Download Instead" at bounding box center [828, 390] width 876 height 438
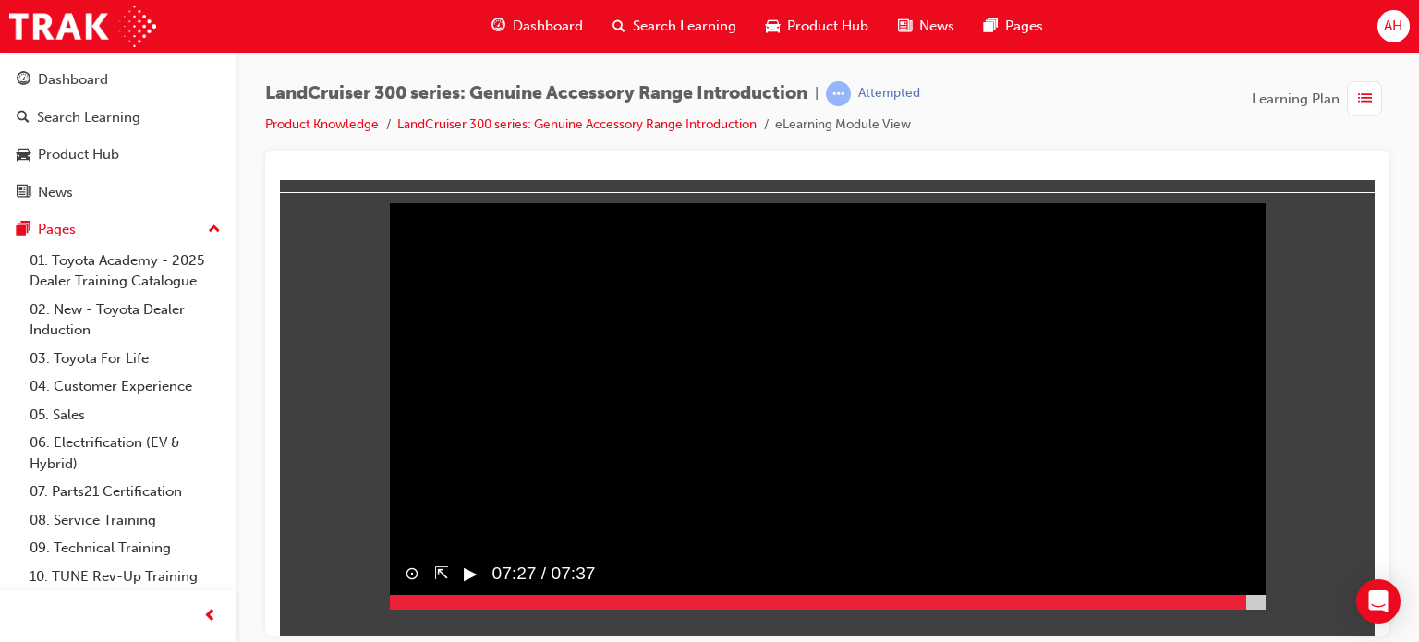
drag, startPoint x: 845, startPoint y: 629, endPoint x: 1246, endPoint y: 634, distance: 401.0
click at [1246, 609] on div at bounding box center [828, 601] width 876 height 15
click at [475, 587] on button "▶︎" at bounding box center [471, 573] width 14 height 27
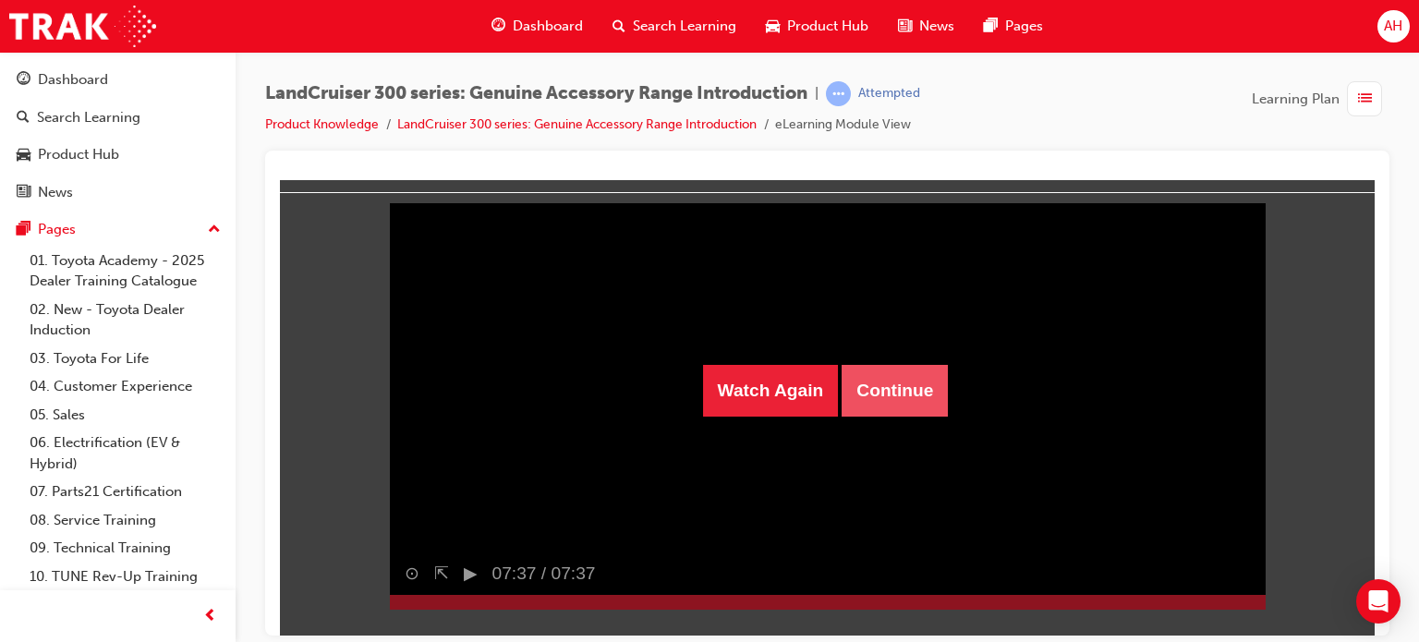
click at [905, 397] on button "Continue" at bounding box center [895, 390] width 106 height 52
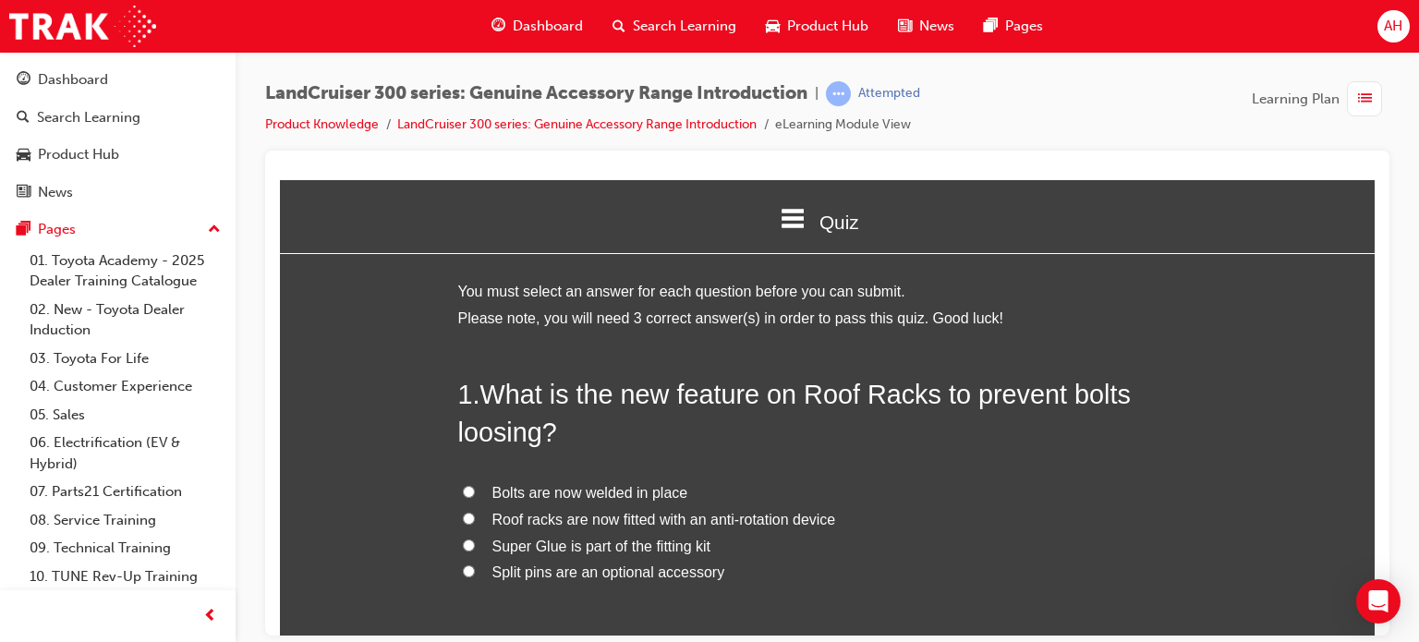
click at [554, 488] on span "Bolts are now welded in place" at bounding box center [590, 492] width 196 height 16
click at [475, 488] on input "Bolts are now welded in place" at bounding box center [469, 491] width 12 height 12
radio input "true"
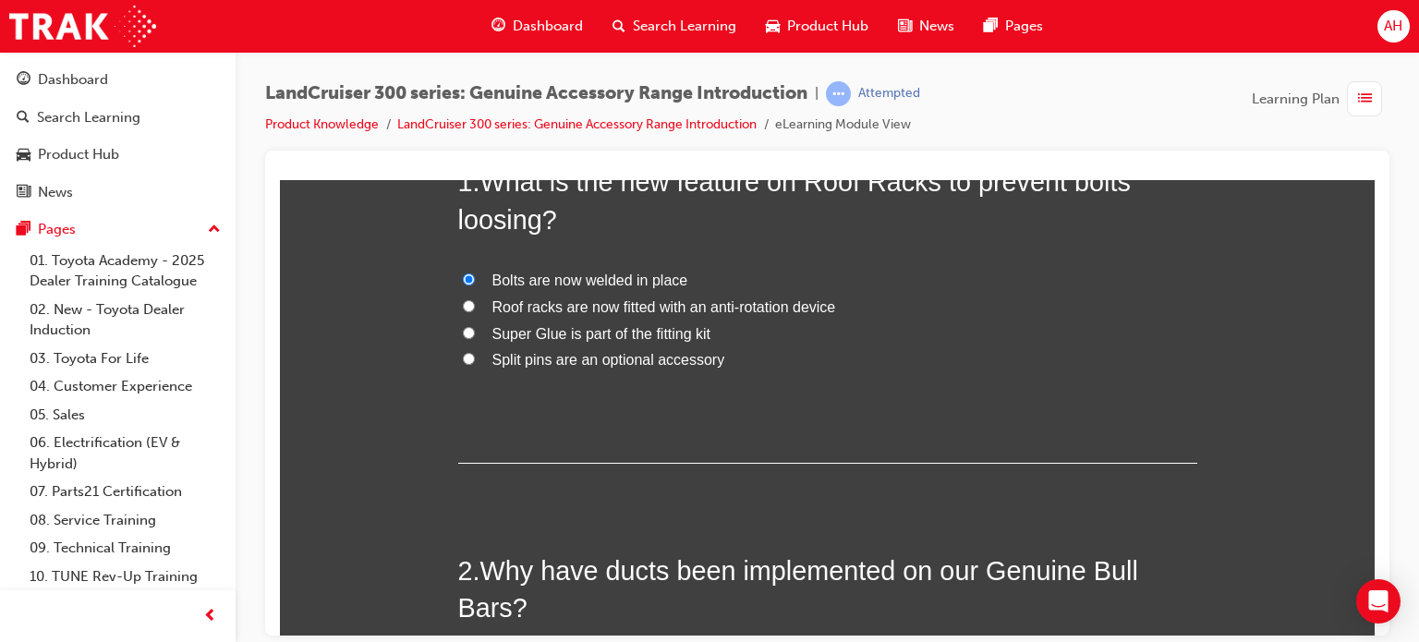
scroll to position [185, 0]
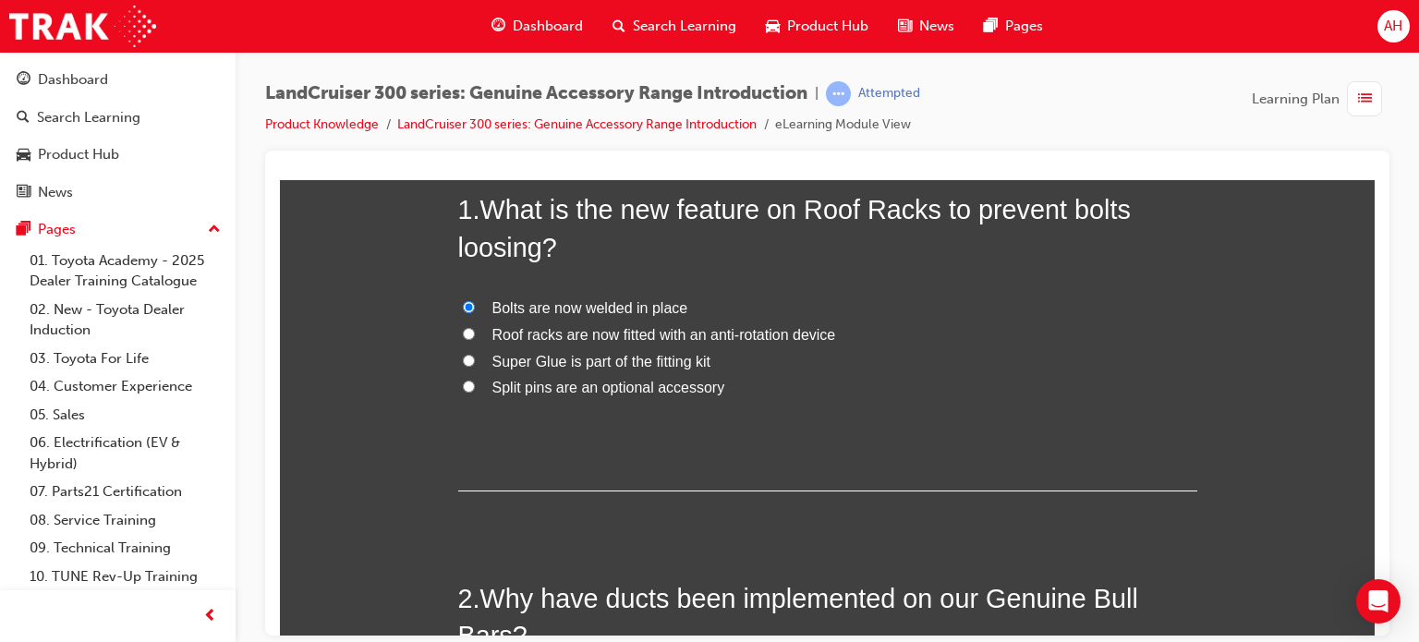
click at [694, 334] on span "Roof racks are now fitted with an anti-rotation device" at bounding box center [664, 334] width 344 height 16
click at [475, 334] on input "Roof racks are now fitted with an anti-rotation device" at bounding box center [469, 333] width 12 height 12
radio input "true"
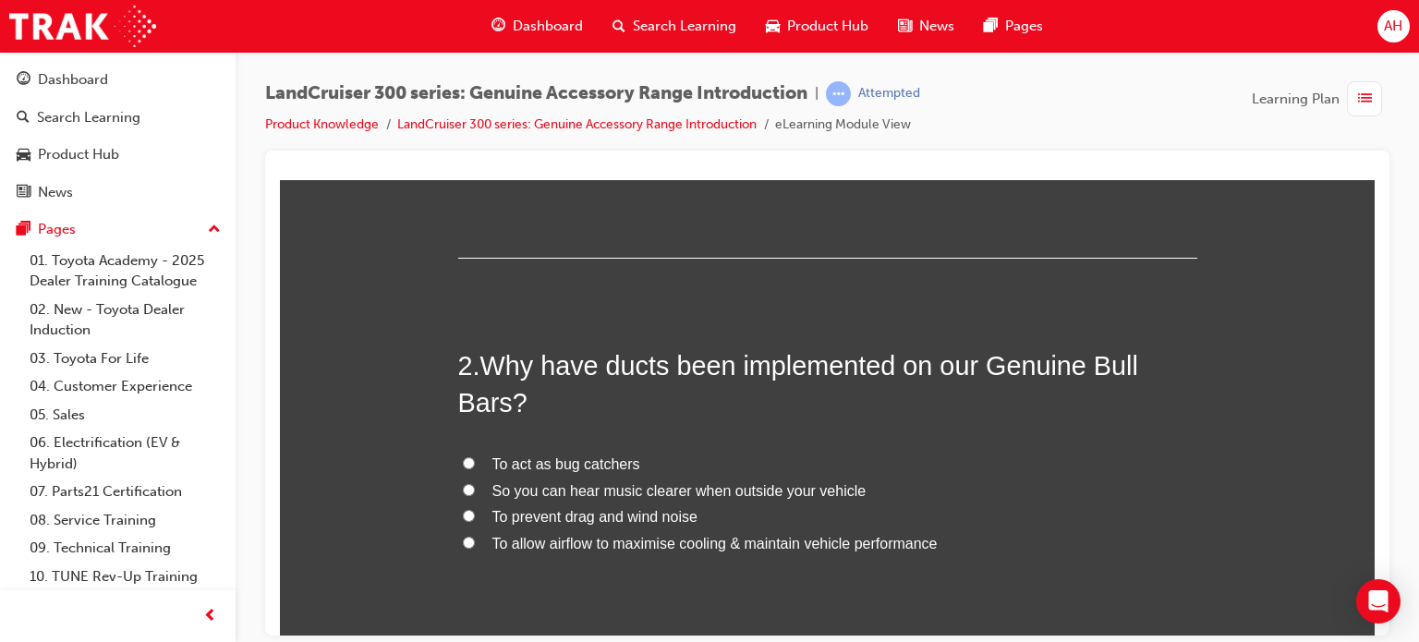
scroll to position [462, 0]
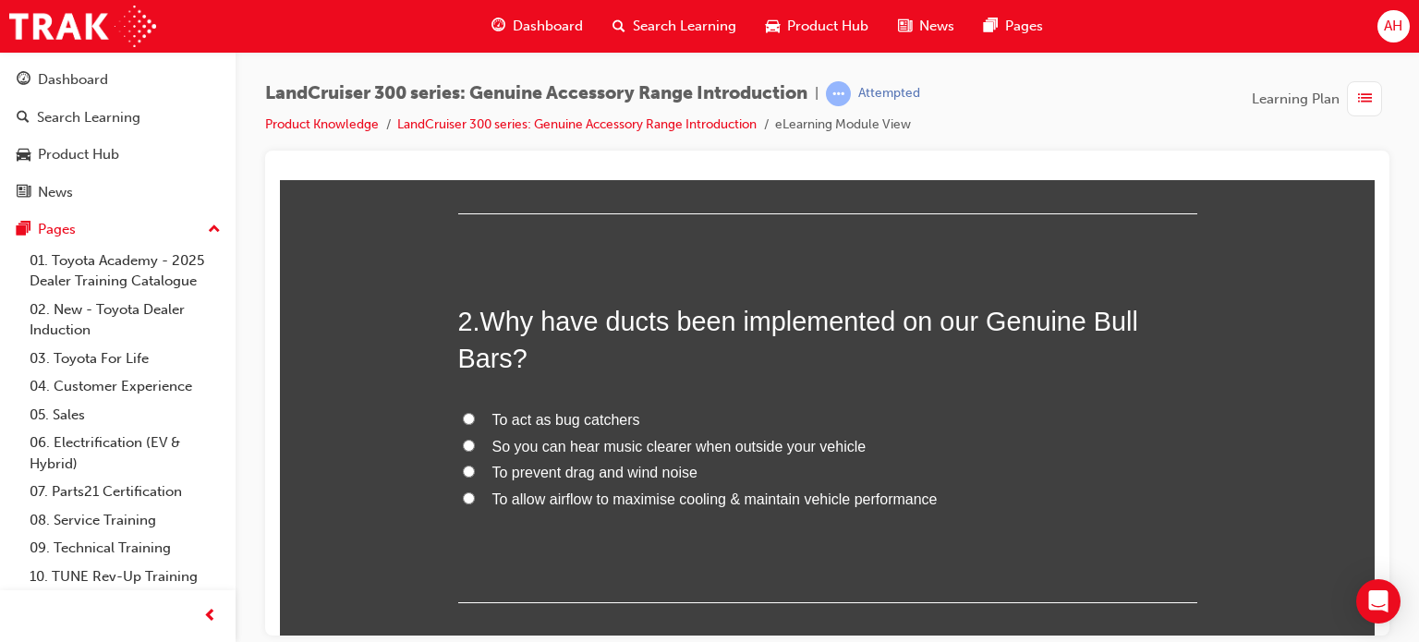
click at [644, 497] on span "To allow airflow to maximise cooling & maintain vehicle performance" at bounding box center [714, 499] width 445 height 16
click at [475, 497] on input "To allow airflow to maximise cooling & maintain vehicle performance" at bounding box center [469, 498] width 12 height 12
radio input "true"
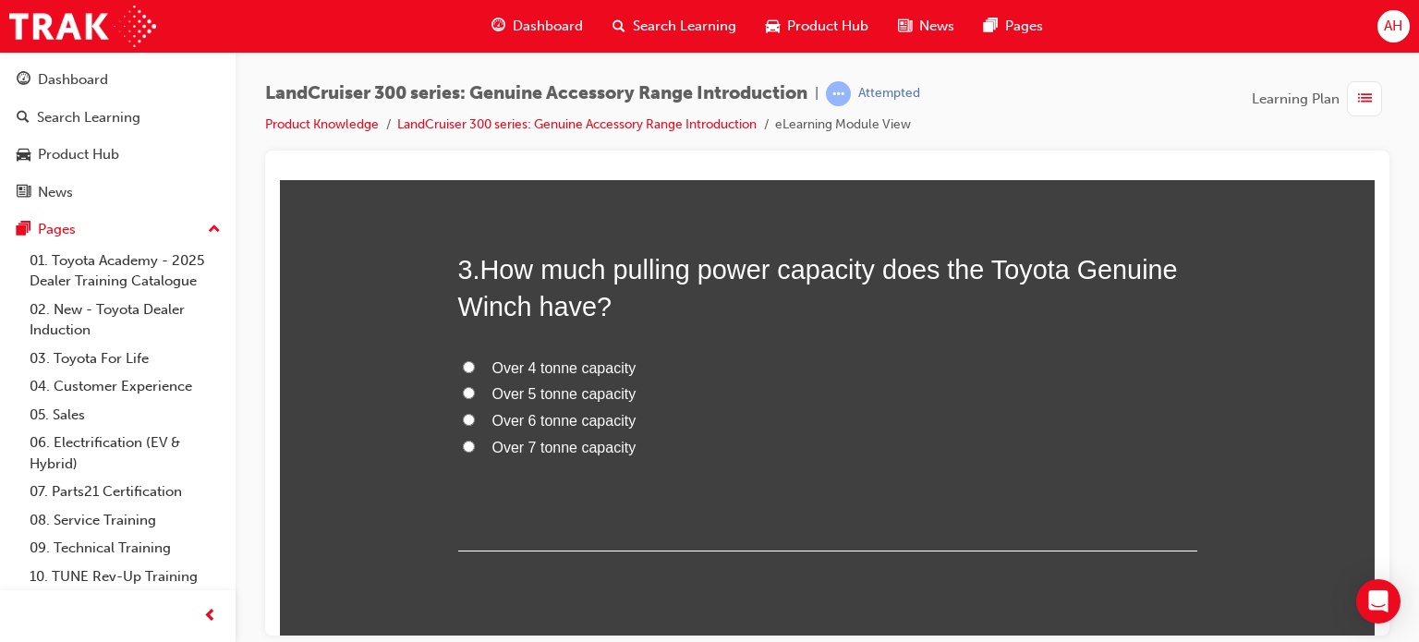
scroll to position [924, 0]
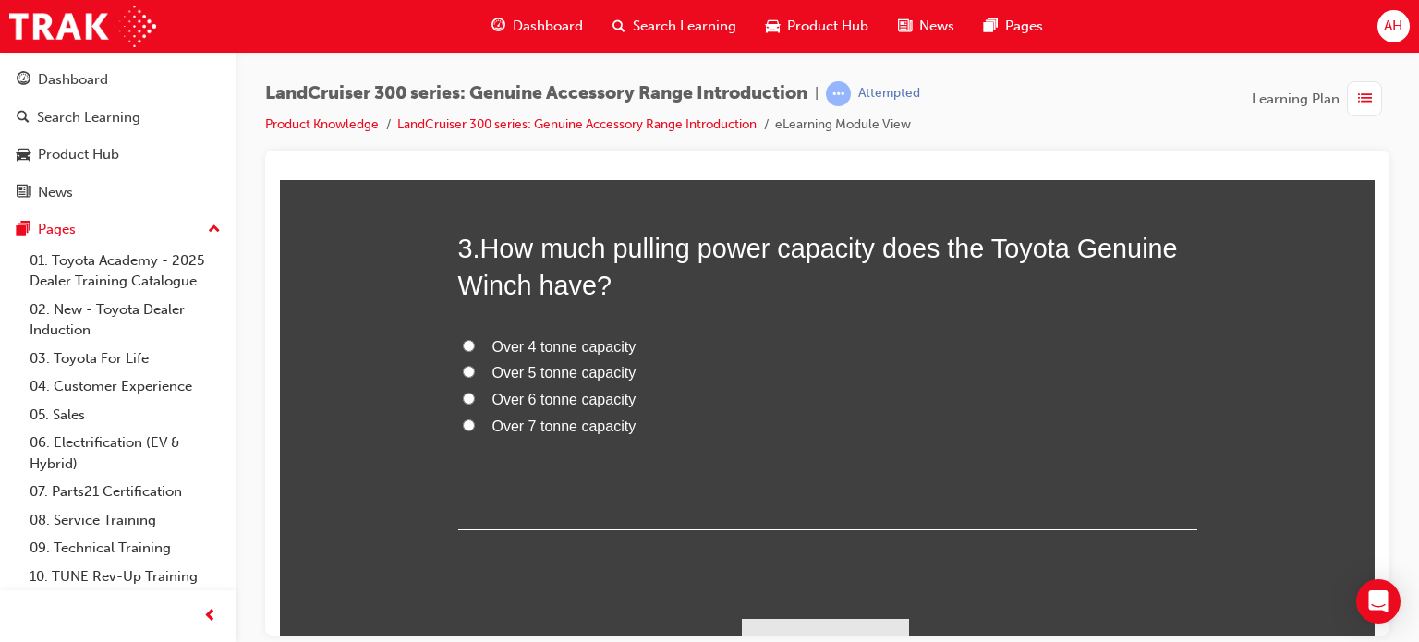
click at [560, 352] on span "Over 4 tonne capacity" at bounding box center [564, 346] width 144 height 16
click at [475, 351] on input "Over 4 tonne capacity" at bounding box center [469, 345] width 12 height 12
radio input "true"
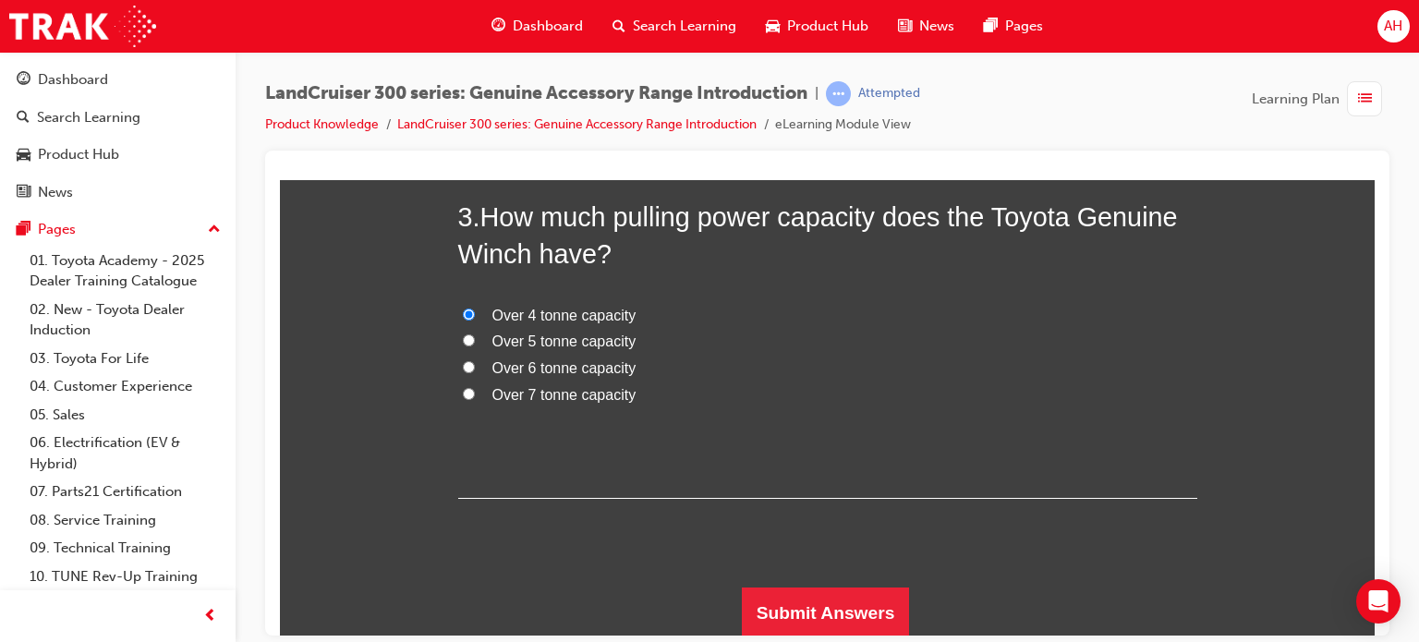
scroll to position [956, 0]
click at [832, 601] on button "Submit Answers" at bounding box center [826, 612] width 168 height 52
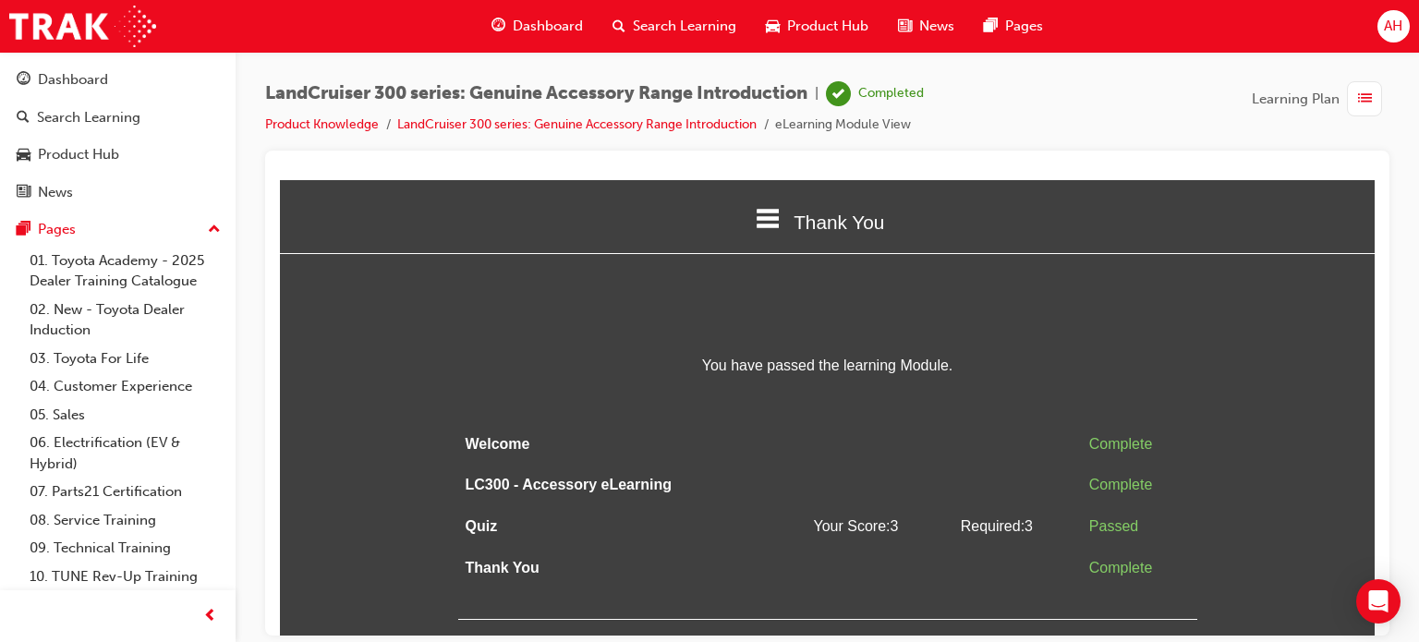
click at [1358, 91] on span "list-icon" at bounding box center [1365, 99] width 14 height 23
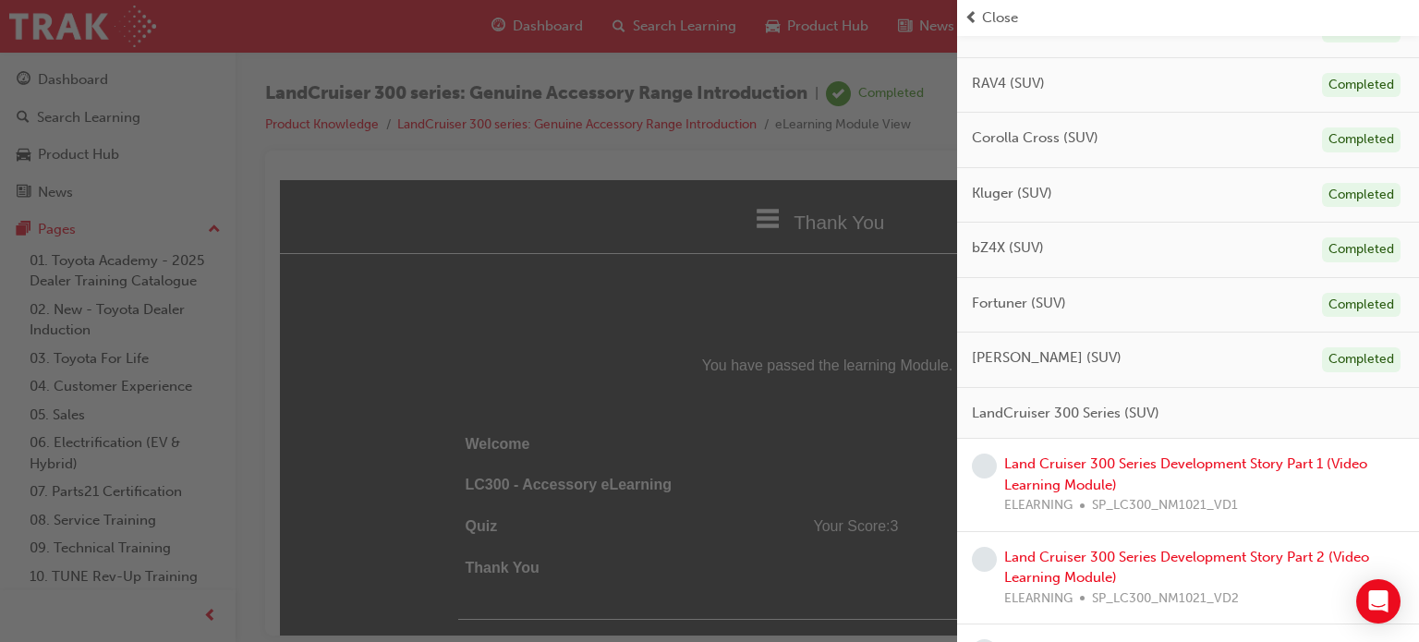
scroll to position [554, 0]
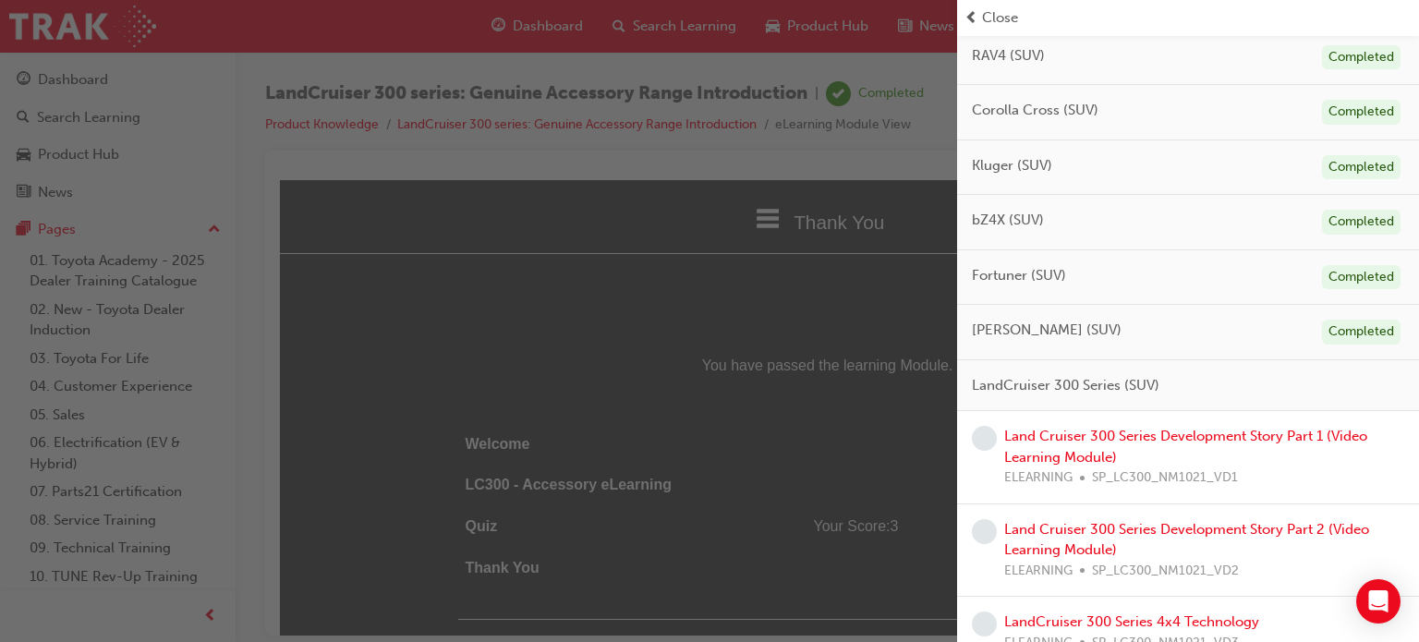
click at [1120, 443] on div "Land Cruiser 300 Series Development Story Part 1 (Video Learning Module) ELEARN…" at bounding box center [1204, 457] width 400 height 63
click at [1137, 438] on link "Land Cruiser 300 Series Development Story Part 1 (Video Learning Module)" at bounding box center [1185, 447] width 363 height 38
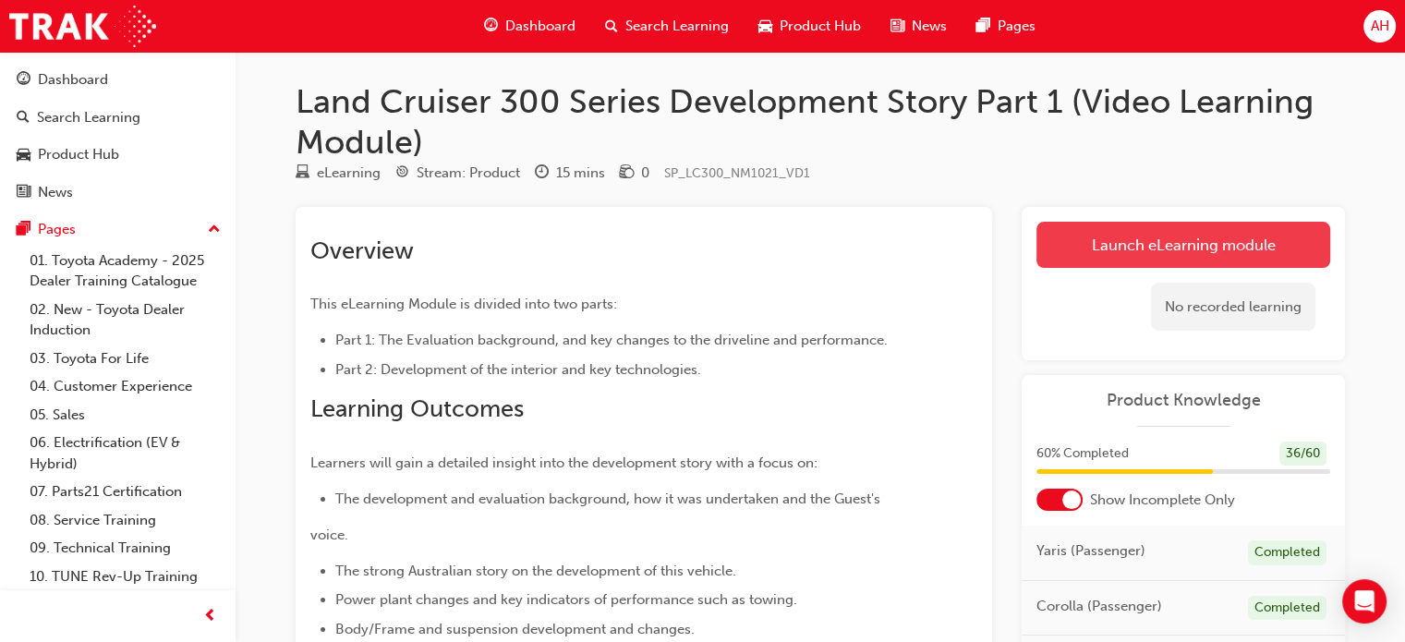
click at [1213, 237] on link "Launch eLearning module" at bounding box center [1184, 245] width 294 height 46
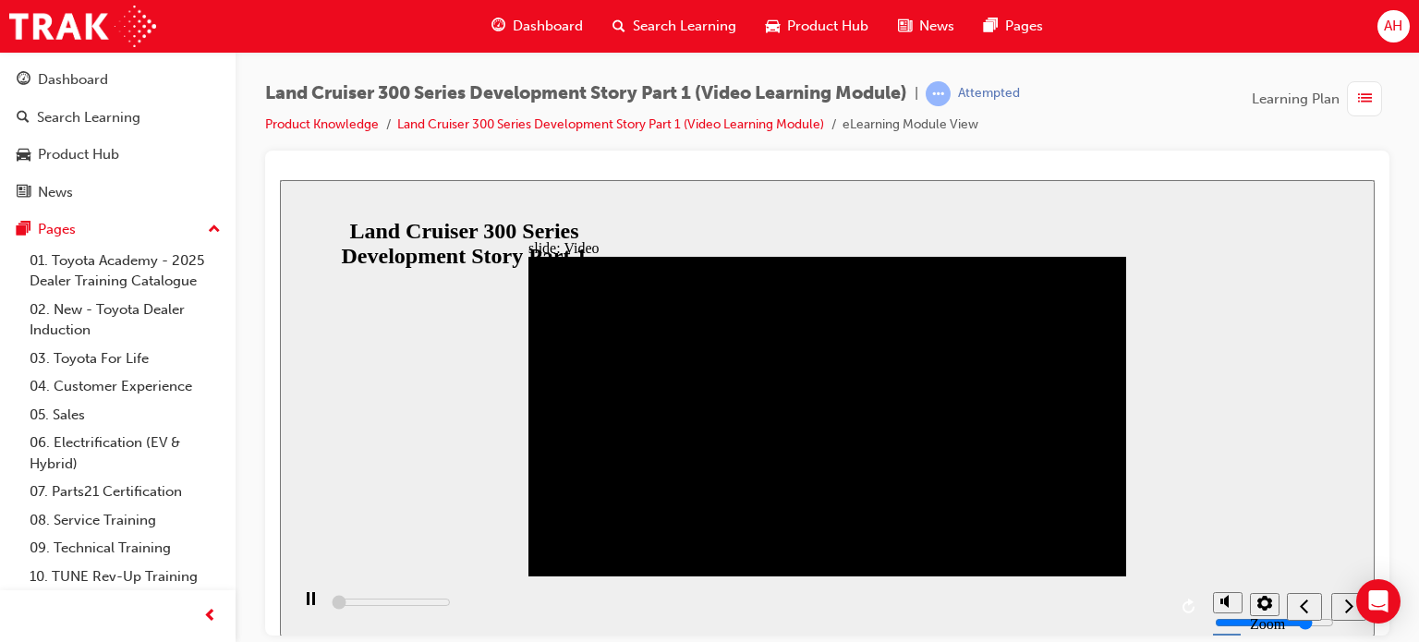
click at [909, 158] on div at bounding box center [827, 393] width 1124 height 485
click at [295, 607] on div "play/pause" at bounding box center [310, 606] width 31 height 31
click at [306, 603] on icon "play/pause" at bounding box center [311, 597] width 10 height 12
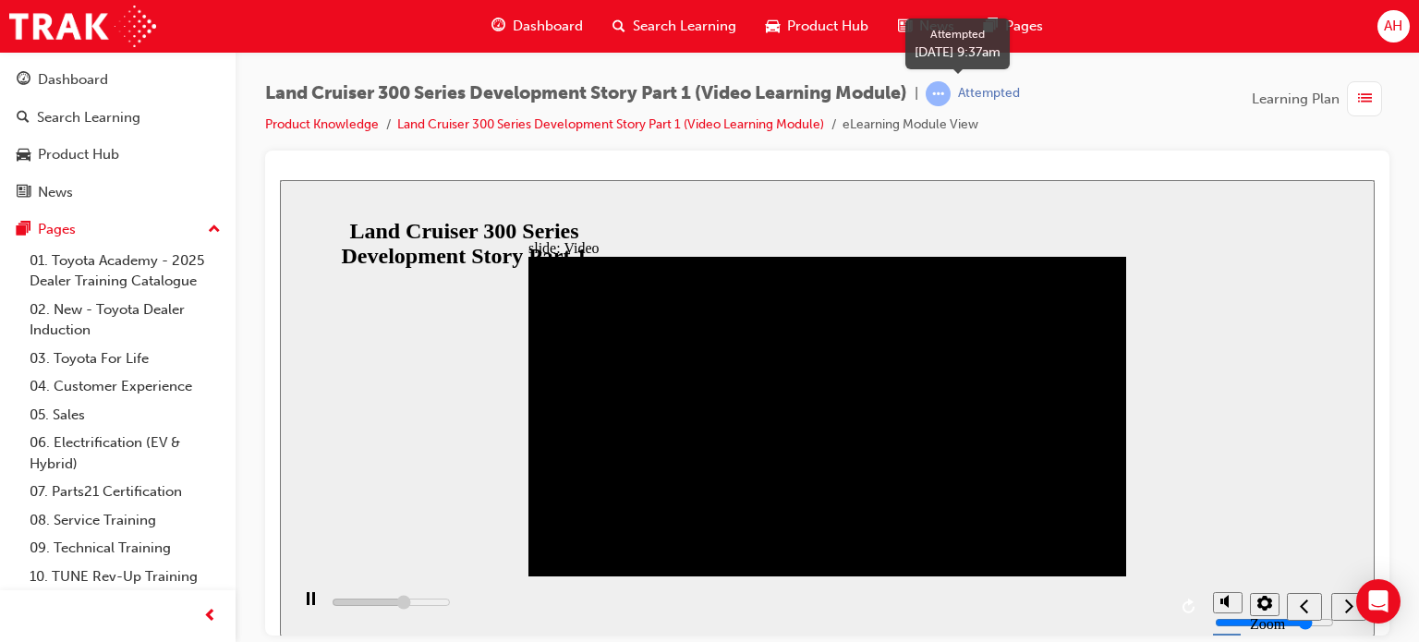
click at [972, 93] on div "Attempted" at bounding box center [989, 94] width 62 height 18
click at [951, 96] on span "learningRecordVerb_ATTEMPT-icon" at bounding box center [938, 93] width 25 height 25
click at [1068, 115] on div "Land Cruiser 300 Series Development Story Part 1 (Video Learning Module) | Atte…" at bounding box center [827, 115] width 1124 height 69
drag, startPoint x: 850, startPoint y: 608, endPoint x: 927, endPoint y: 613, distance: 76.8
click at [965, 619] on div "playback controls" at bounding box center [746, 606] width 915 height 60
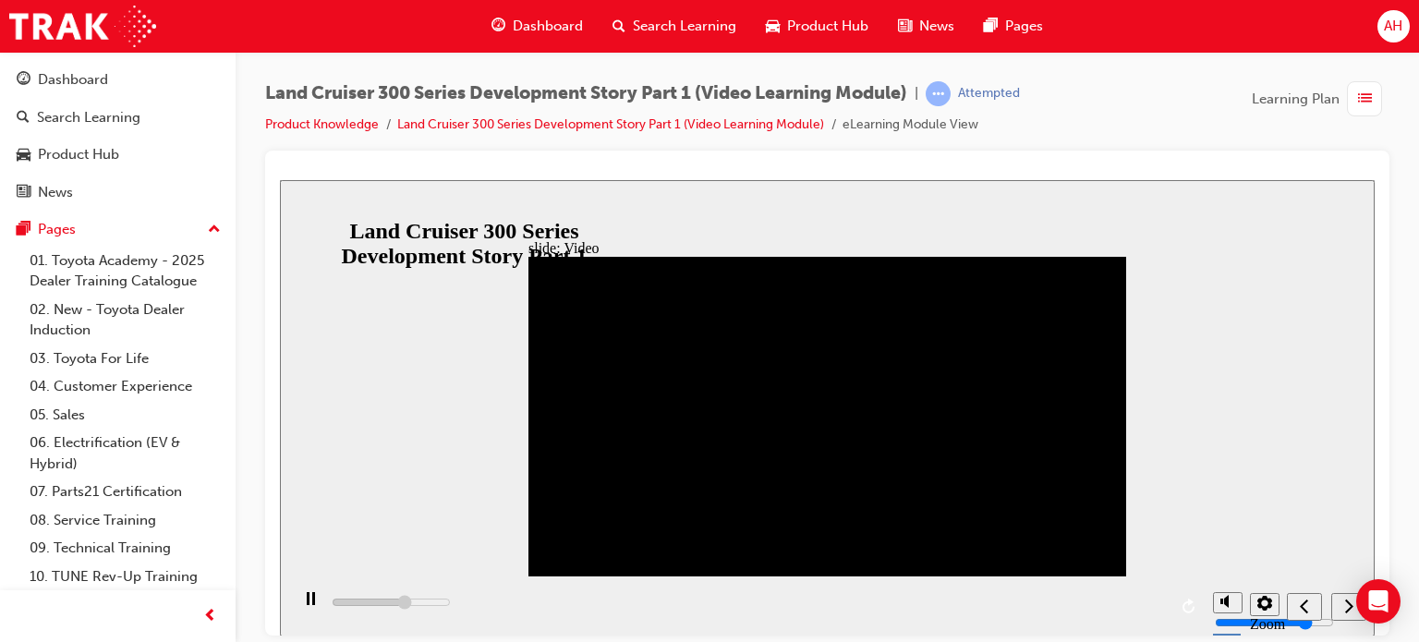
drag, startPoint x: 835, startPoint y: 602, endPoint x: 1072, endPoint y: 603, distance: 236.5
click at [964, 603] on div "playback controls" at bounding box center [746, 606] width 915 height 60
drag, startPoint x: 645, startPoint y: 607, endPoint x: 948, endPoint y: 611, distance: 303.1
click at [948, 611] on div "playback controls" at bounding box center [746, 606] width 915 height 60
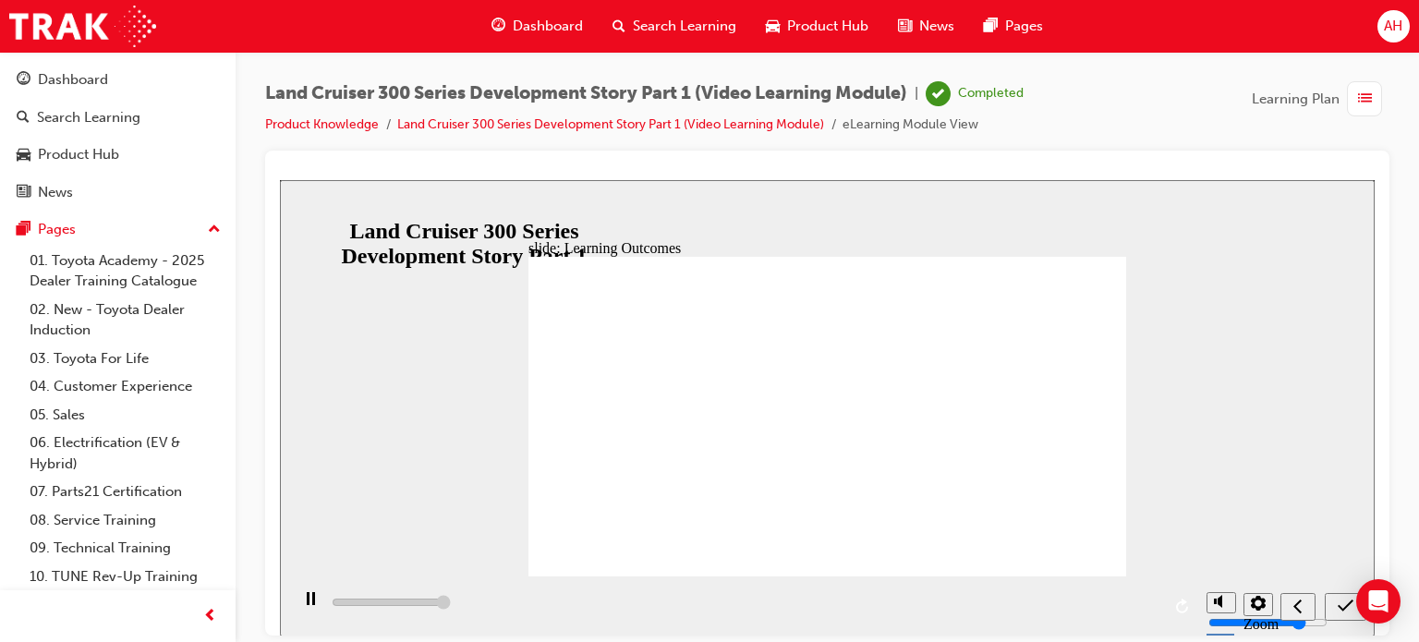
type input "13000"
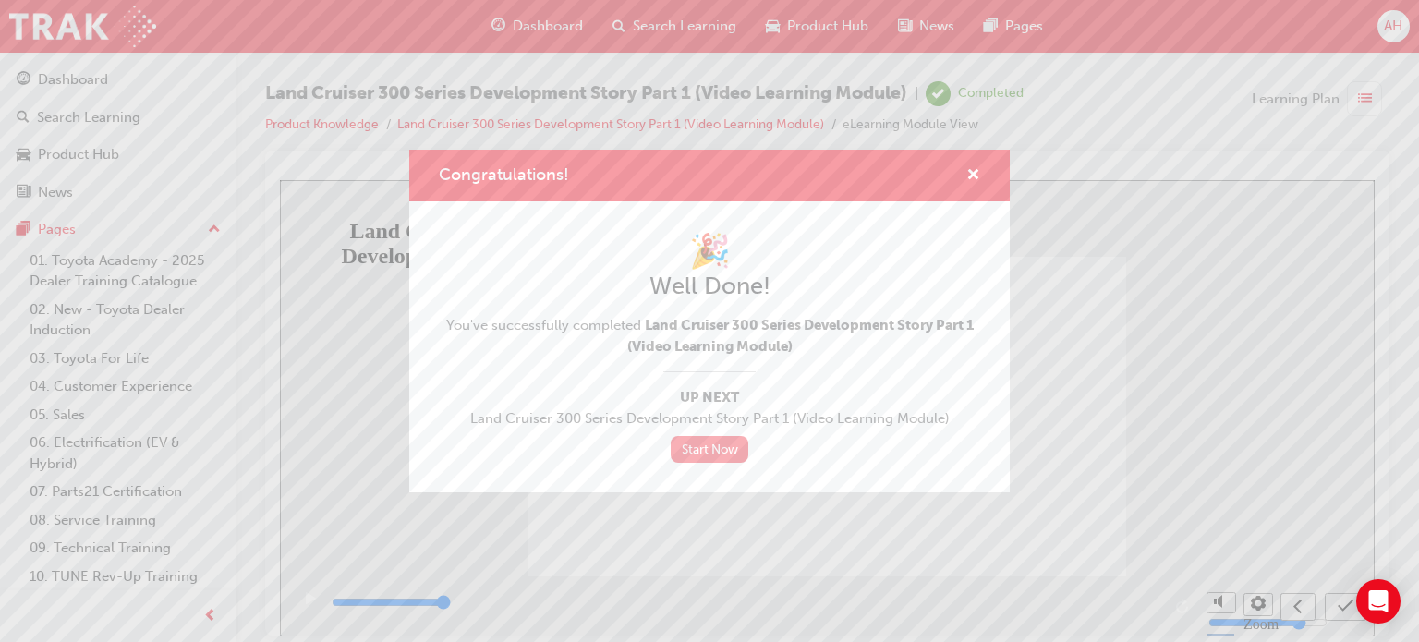
click at [722, 451] on link "Start Now" at bounding box center [710, 449] width 78 height 27
click at [717, 446] on link "Start Now" at bounding box center [710, 449] width 78 height 27
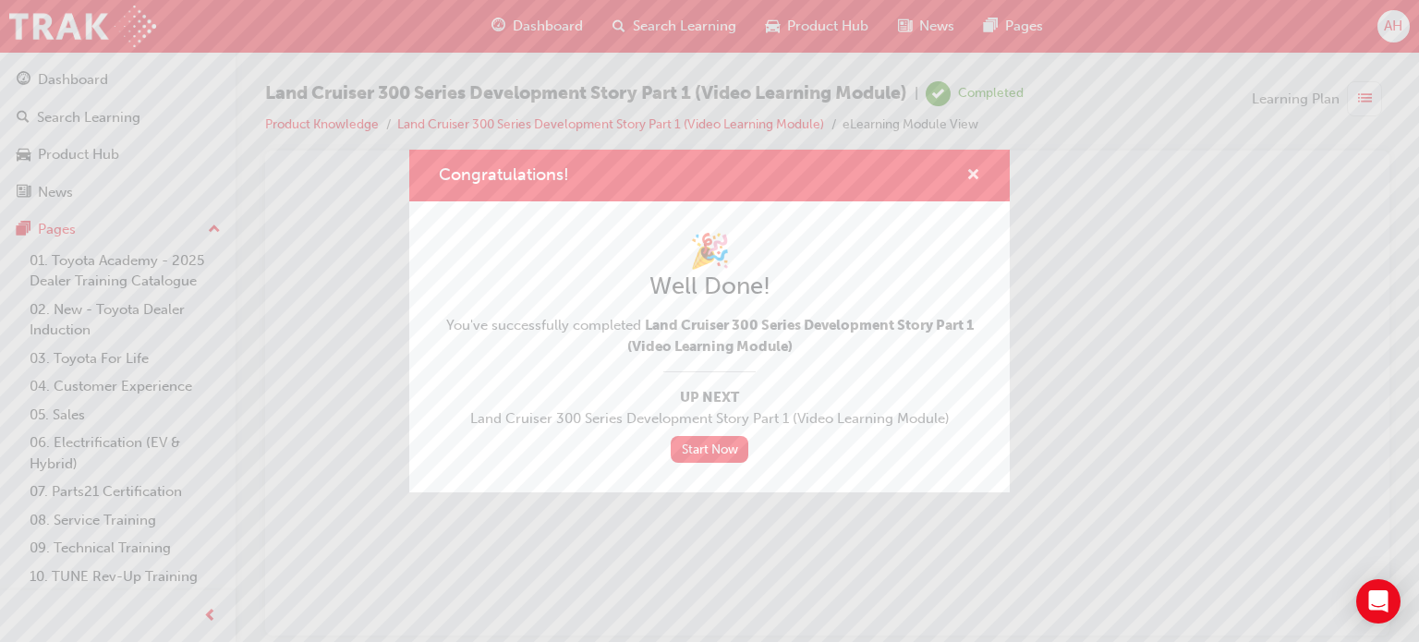
click at [976, 174] on span "cross-icon" at bounding box center [973, 176] width 14 height 17
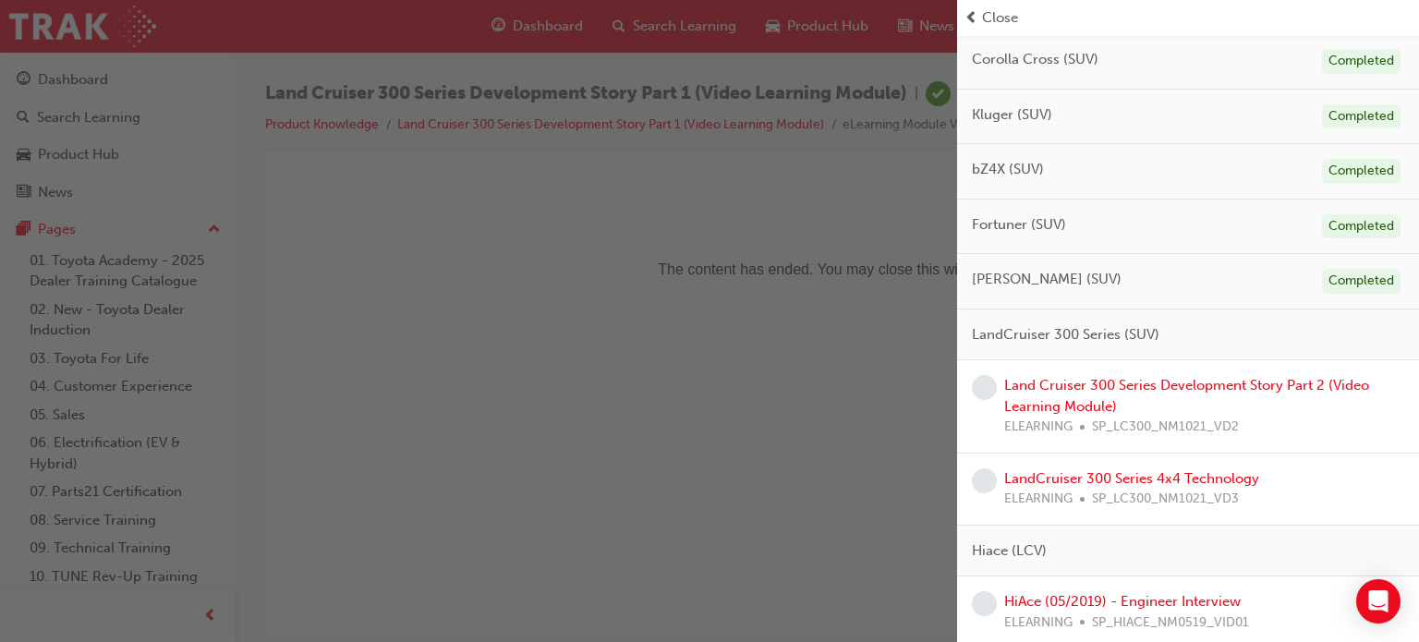
scroll to position [647, 0]
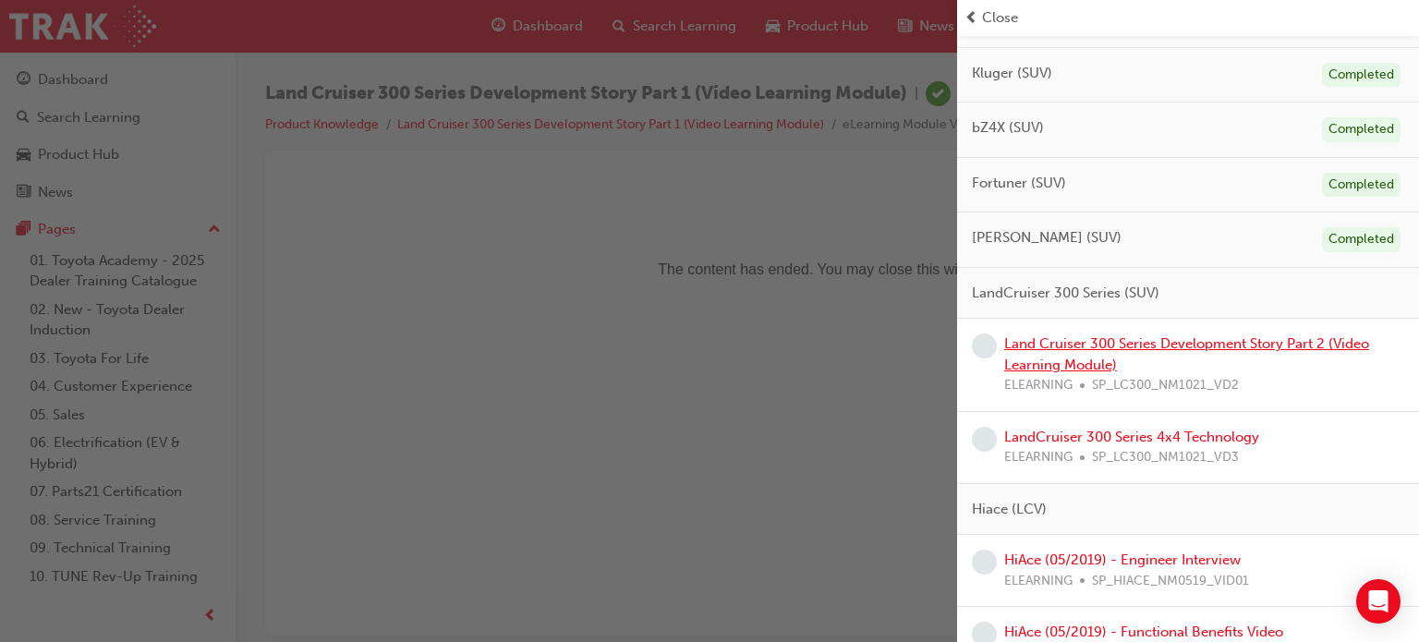
click at [1145, 345] on link "Land Cruiser 300 Series Development Story Part 2 (Video Learning Module)" at bounding box center [1186, 354] width 365 height 38
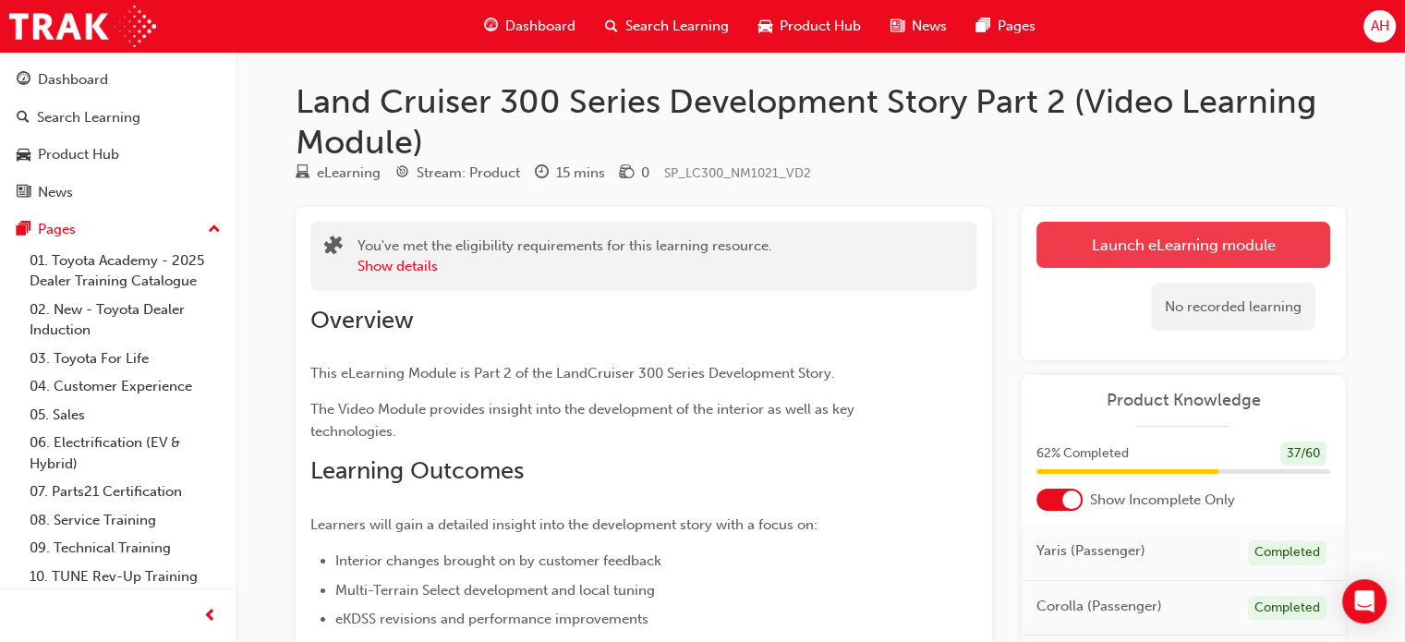
click at [1123, 251] on link "Launch eLearning module" at bounding box center [1184, 245] width 294 height 46
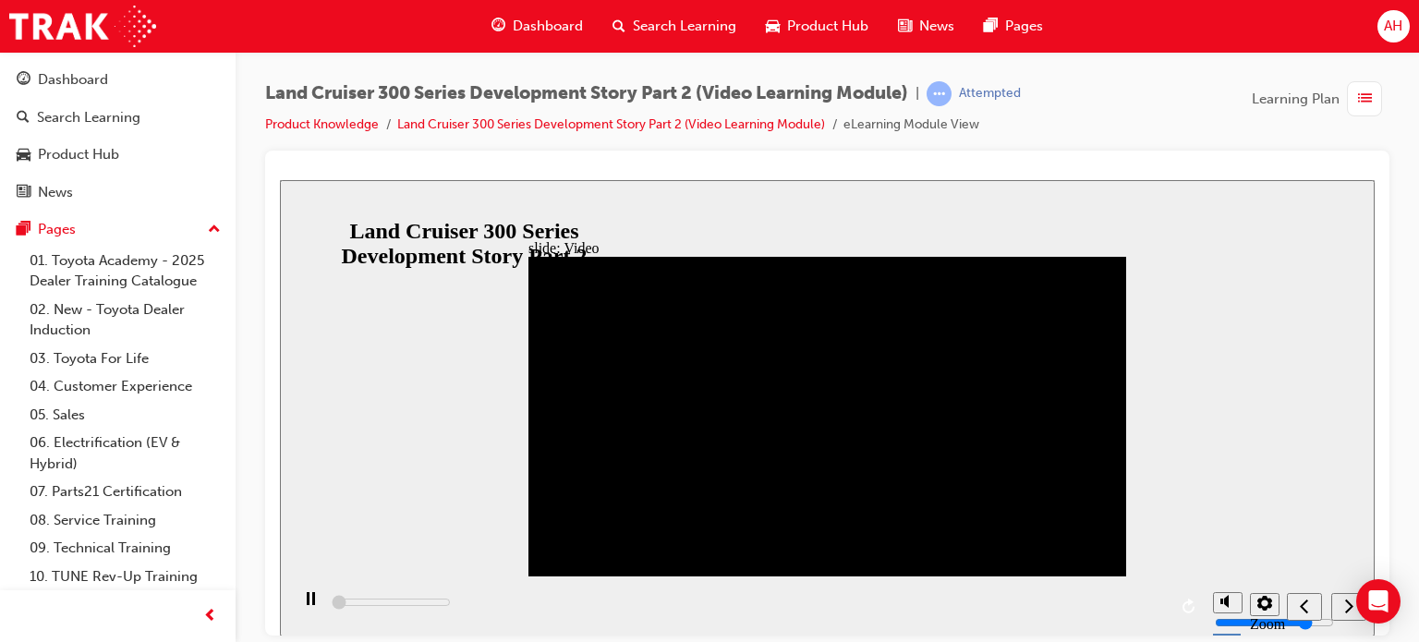
type input "200"
